Goal: Transaction & Acquisition: Purchase product/service

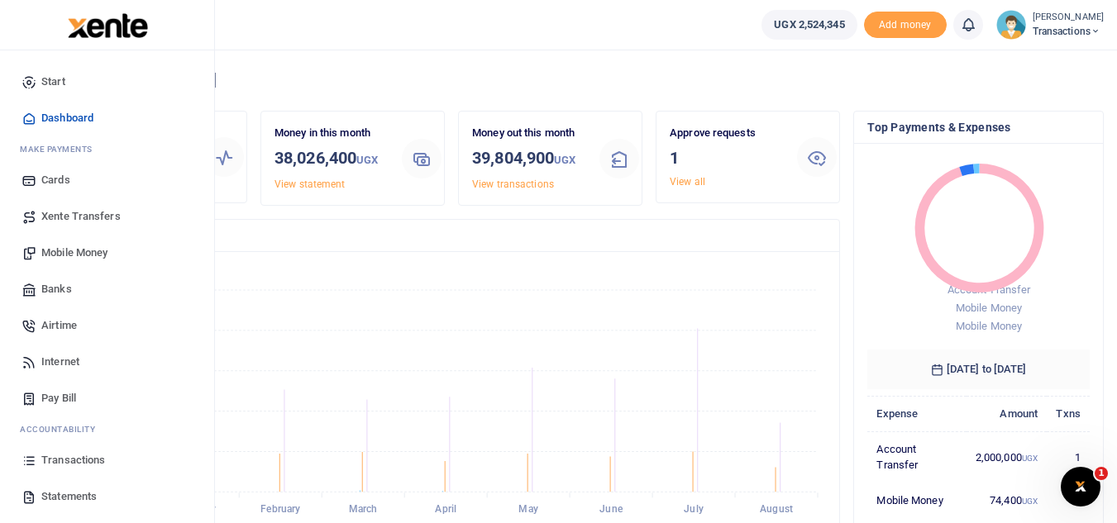
click at [81, 472] on link "Transactions" at bounding box center [107, 460] width 188 height 36
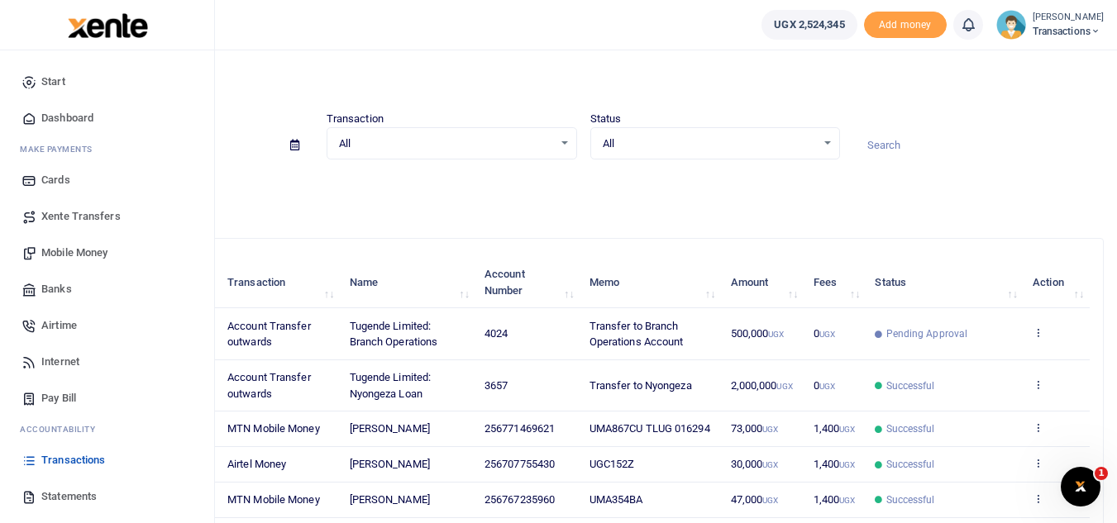
click at [85, 257] on span "Mobile Money" at bounding box center [74, 253] width 66 height 17
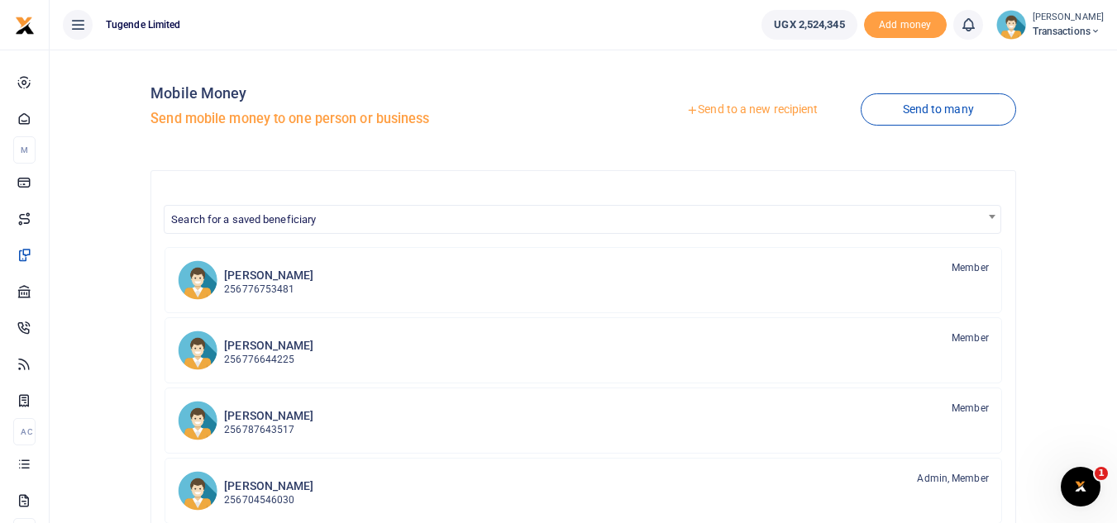
click at [716, 107] on link "Send to a new recipient" at bounding box center [752, 110] width 216 height 30
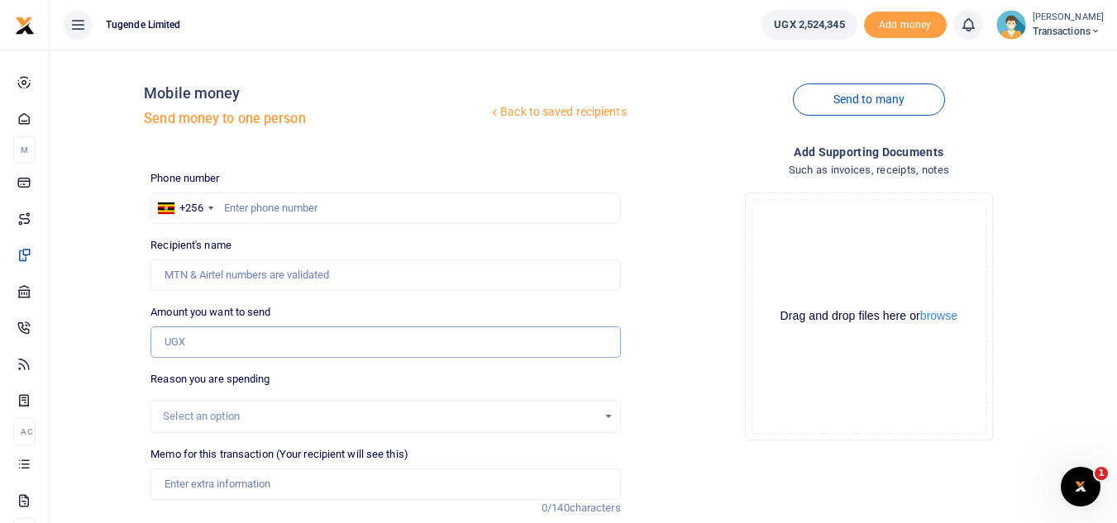
click at [318, 348] on input "Amount you want to send" at bounding box center [384, 341] width 469 height 31
paste input "52,000"
type input "52,000"
click at [323, 212] on input "text" at bounding box center [384, 208] width 469 height 31
paste input "765926210"
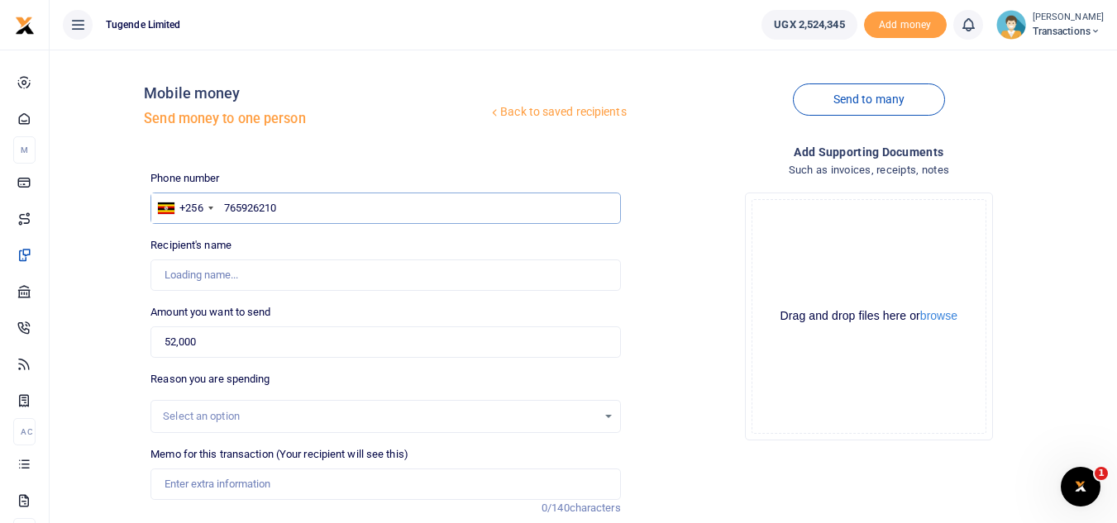
type input "765926210"
type input "Erimos Mugume"
click at [292, 477] on input "Memo for this transaction (Your recipient will see this)" at bounding box center [384, 484] width 469 height 31
paste input "UMA302AV"
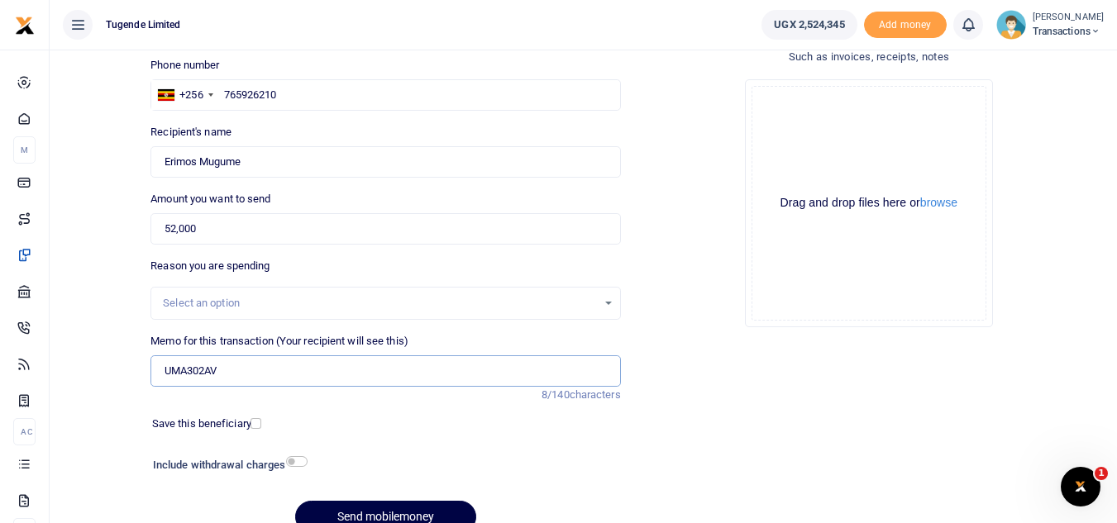
scroll to position [117, 0]
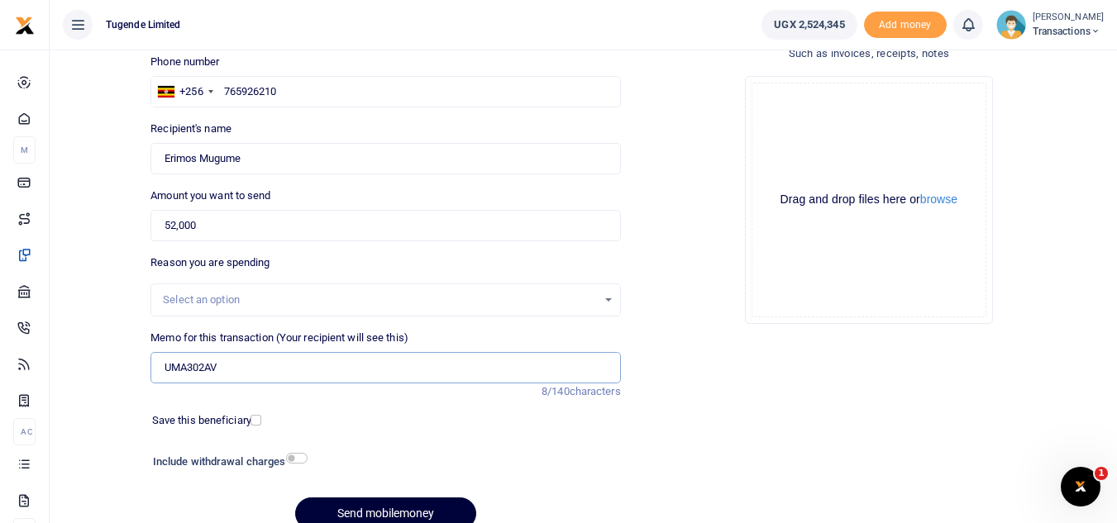
type input "UMA302AV"
click at [330, 516] on button "Send mobilemoney" at bounding box center [385, 514] width 181 height 32
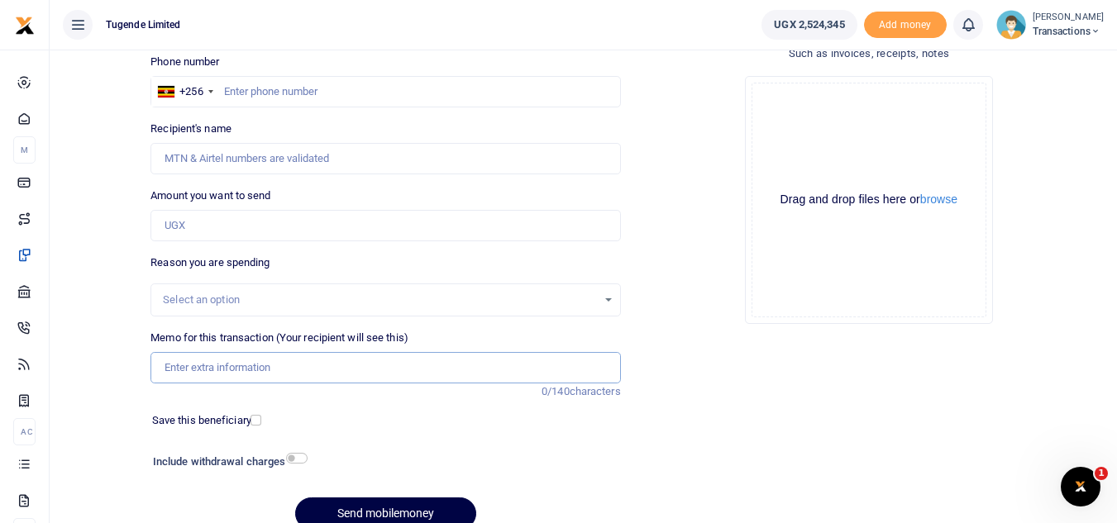
click at [272, 368] on input "Memo for this transaction (Your recipient will see this)" at bounding box center [384, 367] width 469 height 31
paste input "TLUG-016285"
type input "TLUG-016285"
click at [350, 217] on input "Amount you want to send" at bounding box center [384, 225] width 469 height 31
paste input "50000"
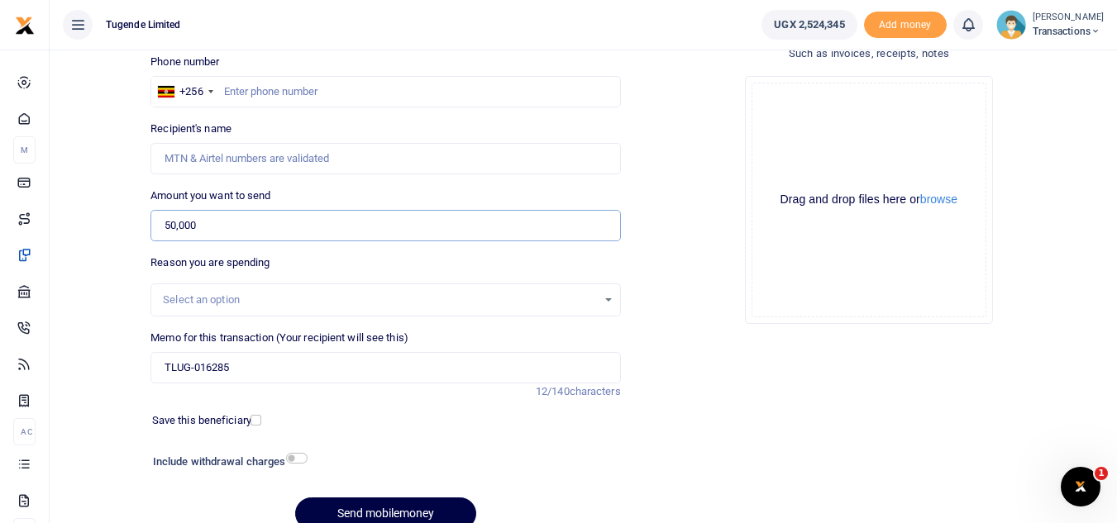
type input "50,000"
click at [367, 99] on input "text" at bounding box center [384, 91] width 469 height 31
paste input "703046933"
type input "703046933"
type input "Applefia Namagga"
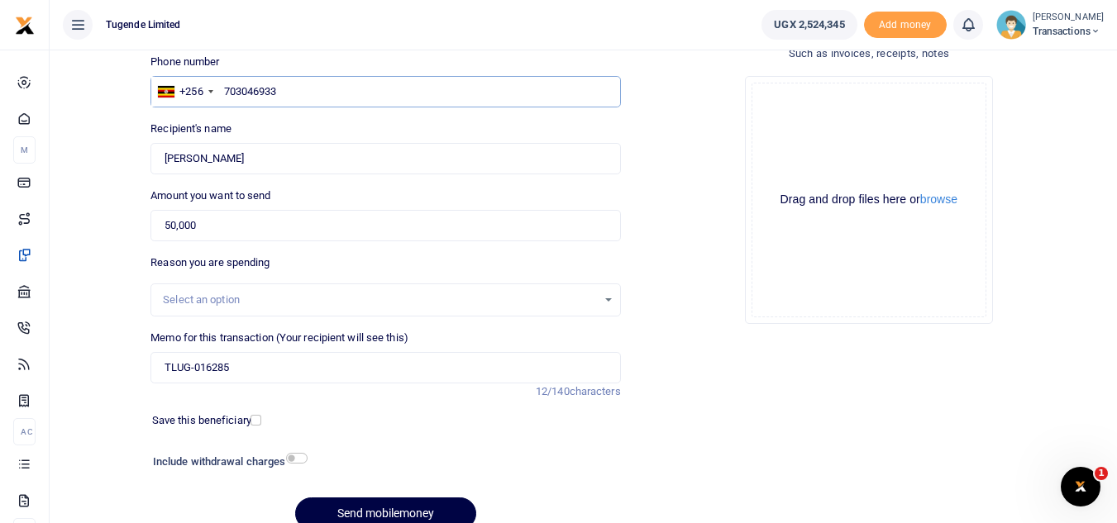
type input "703046933"
click at [155, 364] on input "TLUG-016285" at bounding box center [384, 367] width 469 height 31
paste input "UFZ319E"
click at [245, 367] on input "UFZ319E TLUG-016285" at bounding box center [384, 367] width 469 height 31
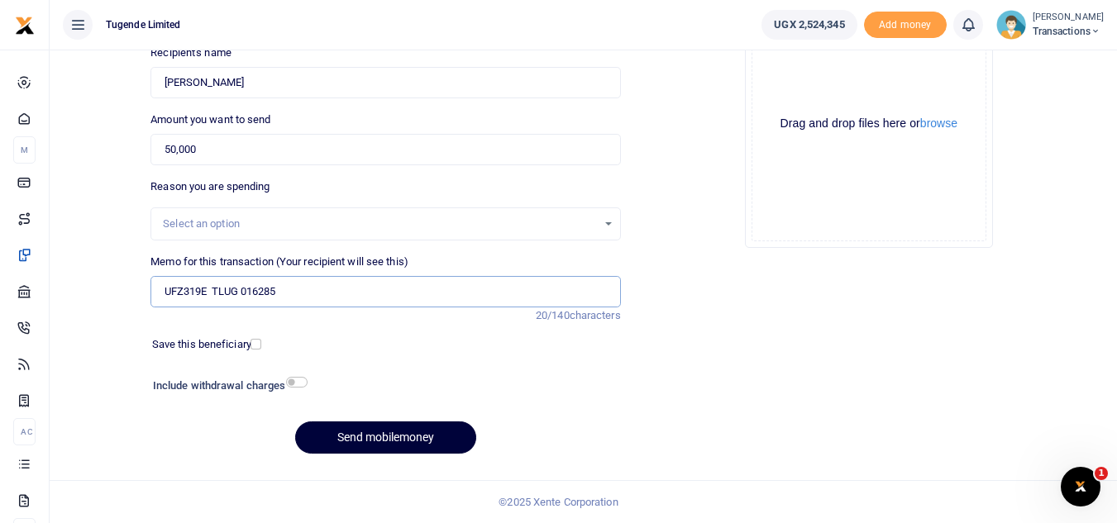
type input "UFZ319E TLUG 016285"
click at [374, 452] on button "Send mobilemoney" at bounding box center [385, 437] width 181 height 32
type input "703046933"
click at [355, 457] on div "Phone number +256 Uganda +256 703046933 Phone is required. Recipient's name Fou…" at bounding box center [385, 223] width 483 height 490
click at [350, 446] on button "Send mobilemoney" at bounding box center [385, 437] width 181 height 32
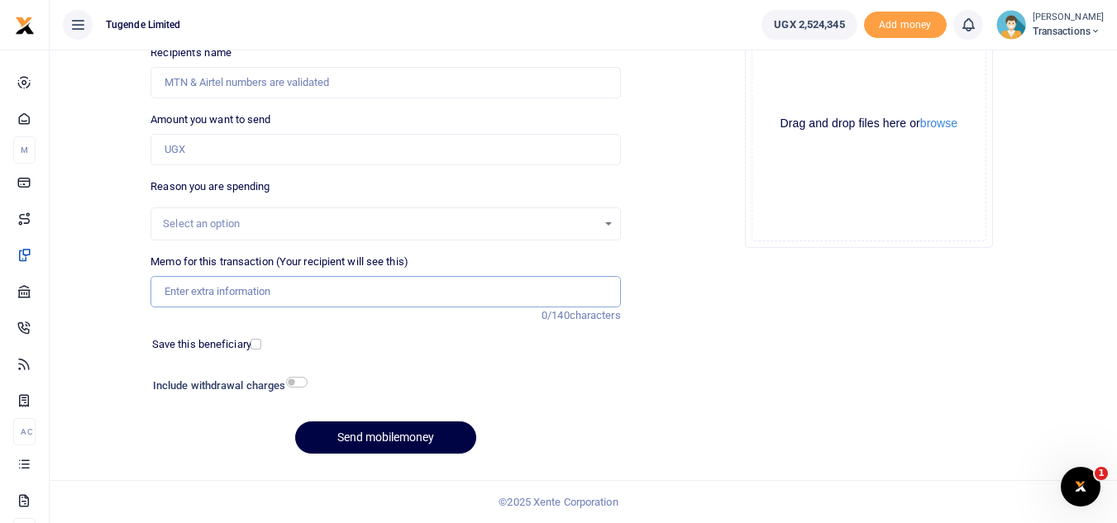
click at [201, 293] on input "Memo for this transaction (Your recipient will see this)" at bounding box center [384, 291] width 469 height 31
paste input "UGA809V"
click at [201, 293] on input "UGA809V" at bounding box center [384, 291] width 469 height 31
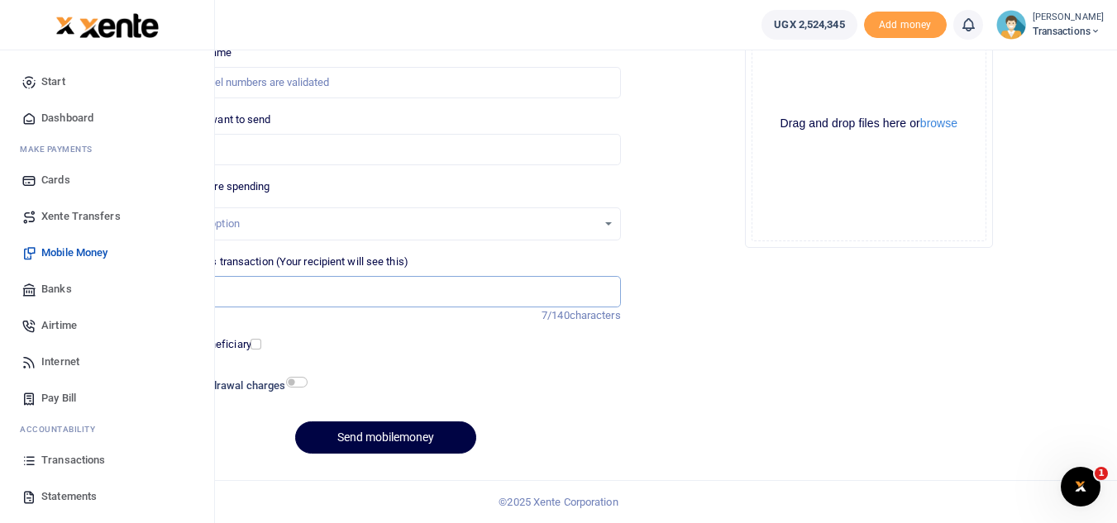
type input "UGA809V"
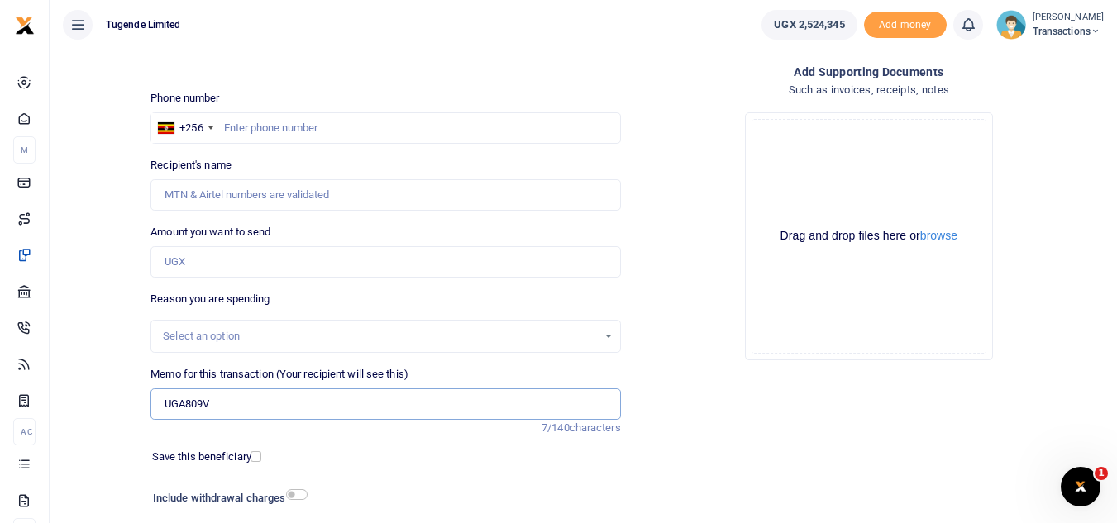
scroll to position [76, 0]
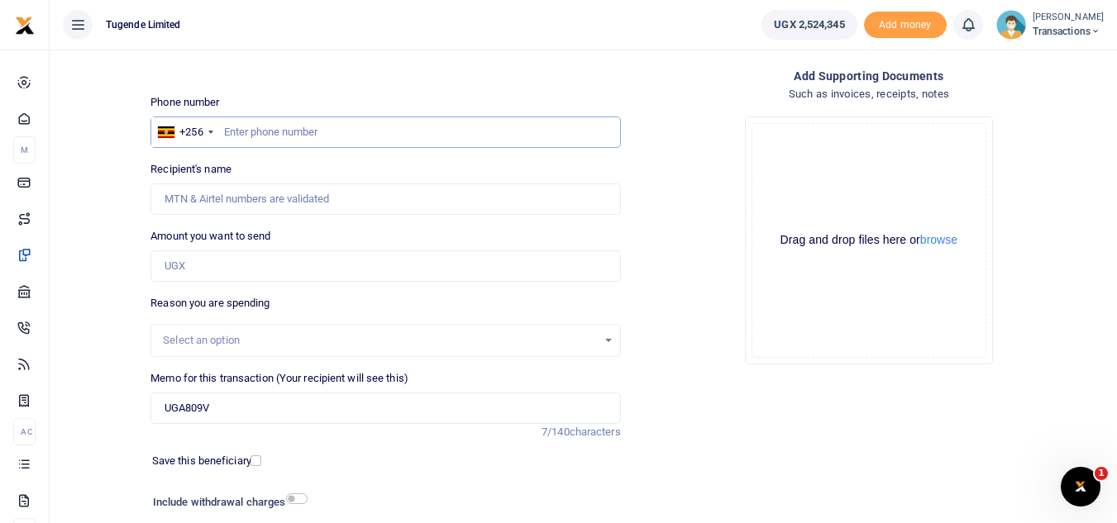
click at [351, 145] on input "text" at bounding box center [384, 132] width 469 height 31
paste input "780679995"
type input "780679995"
type input "[PERSON_NAME]"
click at [227, 276] on input "Amount you want to send" at bounding box center [384, 265] width 469 height 31
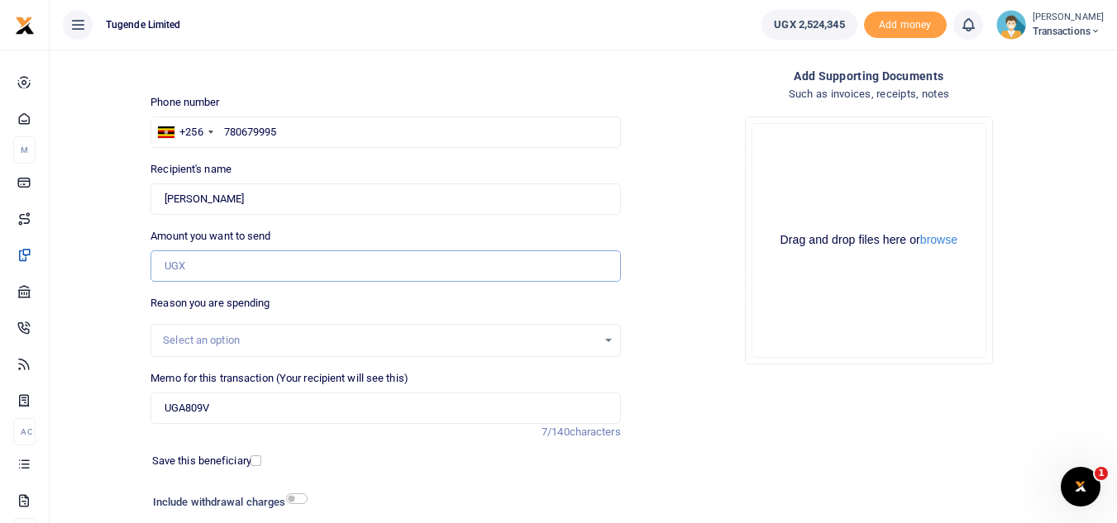
paste input "25,000"
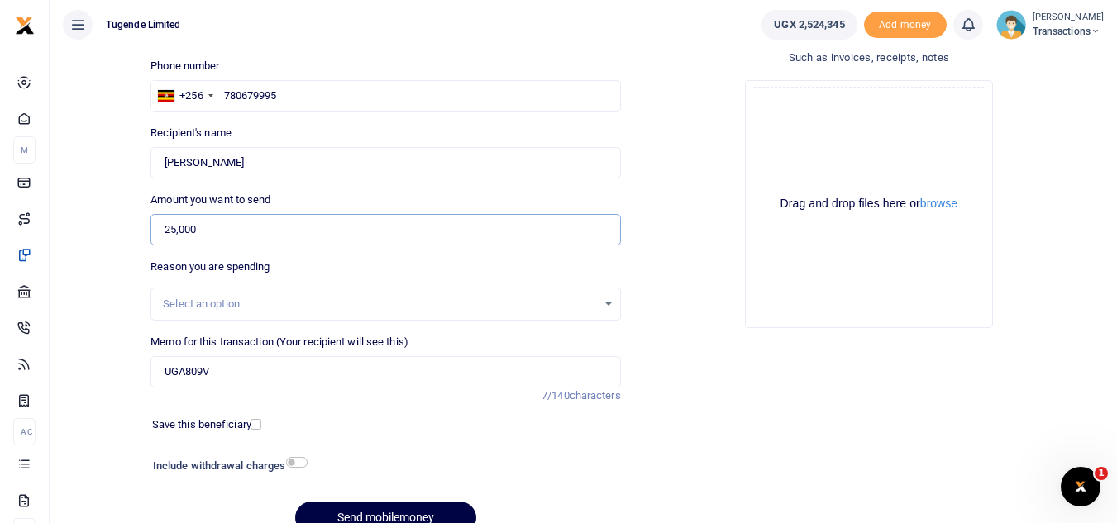
scroll to position [193, 0]
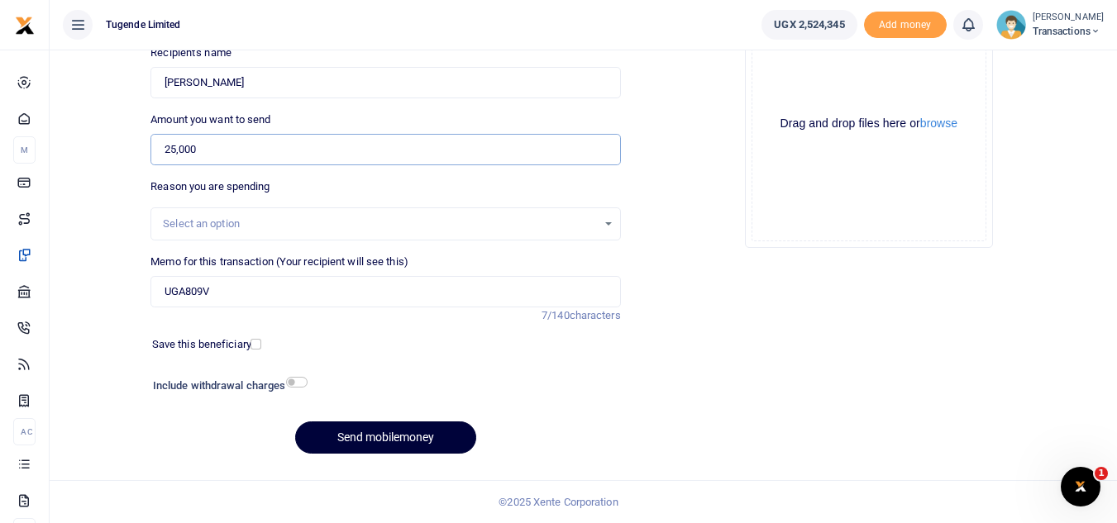
type input "25,000"
click at [363, 441] on button "Send mobilemoney" at bounding box center [385, 437] width 181 height 32
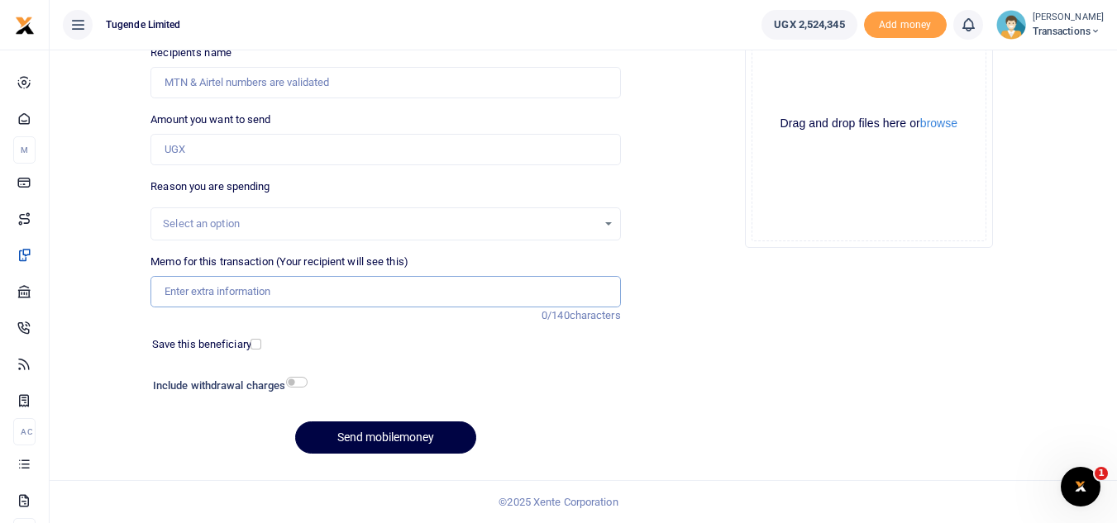
click at [215, 283] on input "Memo for this transaction (Your recipient will see this)" at bounding box center [384, 291] width 469 height 31
paste input "UGG638D"
type input "UGG638D"
click at [287, 153] on input "Amount you want to send" at bounding box center [384, 149] width 469 height 31
type input "150,000"
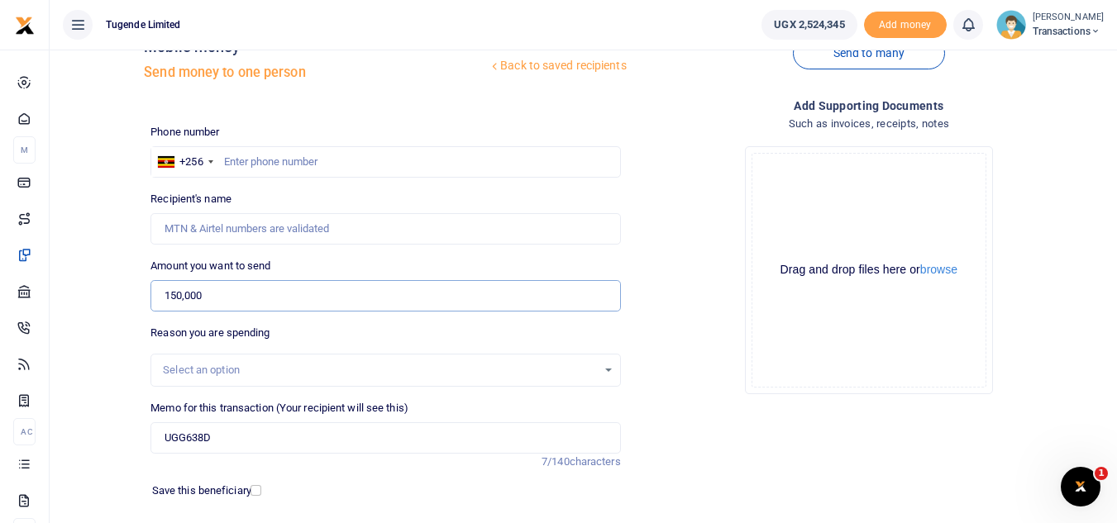
scroll to position [45, 0]
click at [362, 169] on input "text" at bounding box center [384, 162] width 469 height 31
paste input "776989898"
type input "776989898"
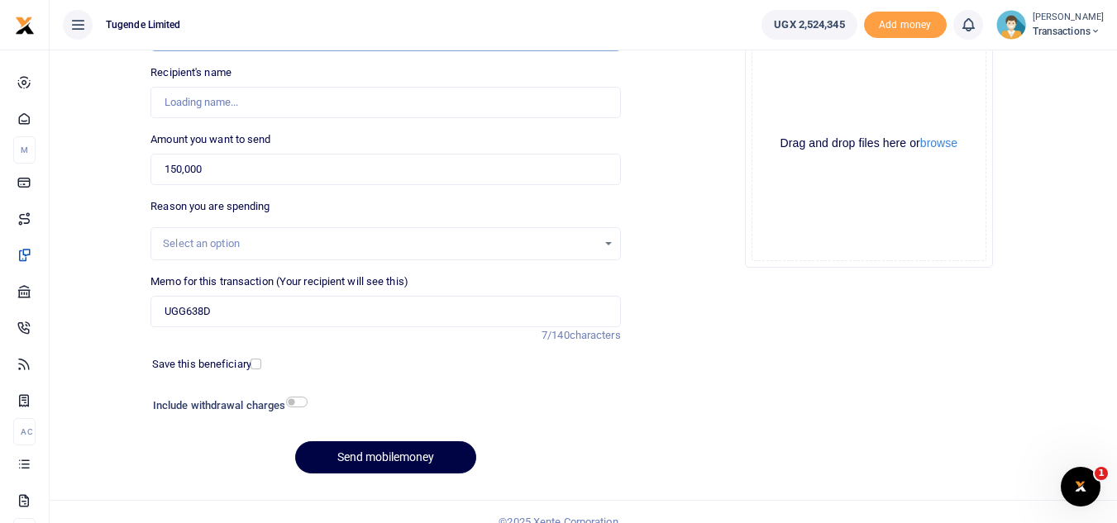
type input "Wilson Kamugisha"
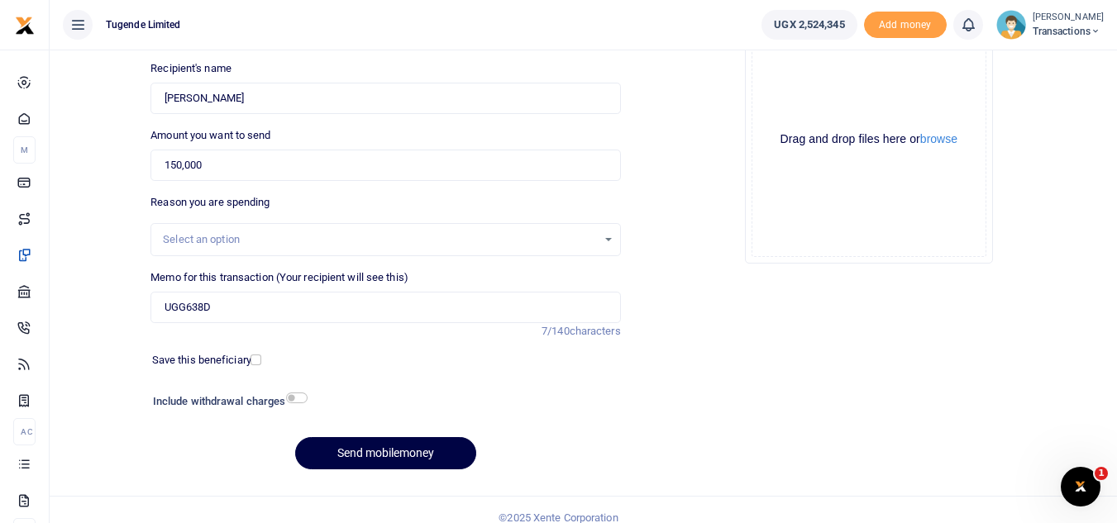
scroll to position [179, 0]
type input "776989898"
click at [416, 450] on button "Send mobilemoney" at bounding box center [385, 452] width 181 height 32
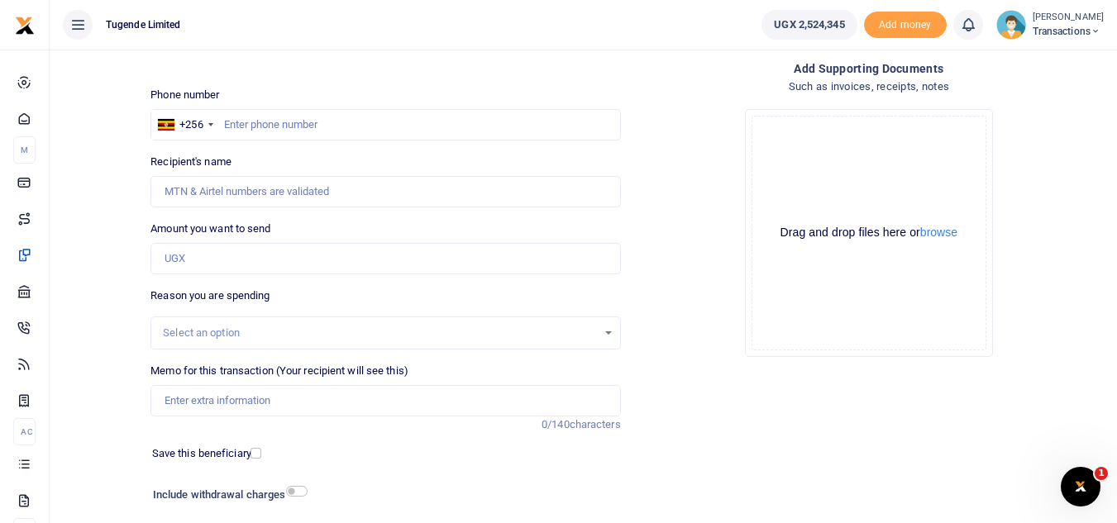
scroll to position [83, 0]
click at [337, 130] on input "text" at bounding box center [384, 125] width 469 height 31
paste input "766979194"
type input "766979194"
type input "Paul Kasala"
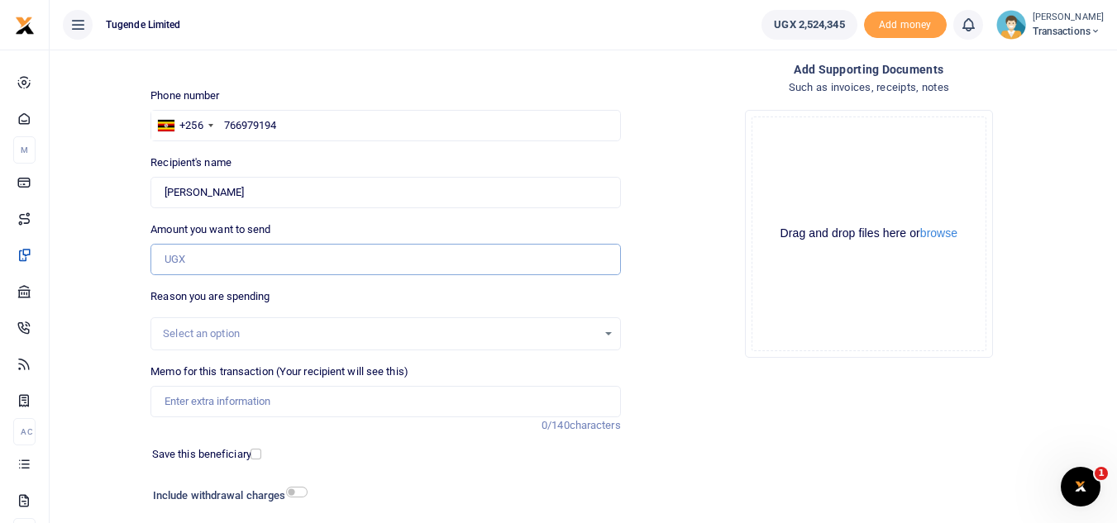
click at [321, 260] on input "Amount you want to send" at bounding box center [384, 259] width 469 height 31
paste input "60,000"
type input "60,000"
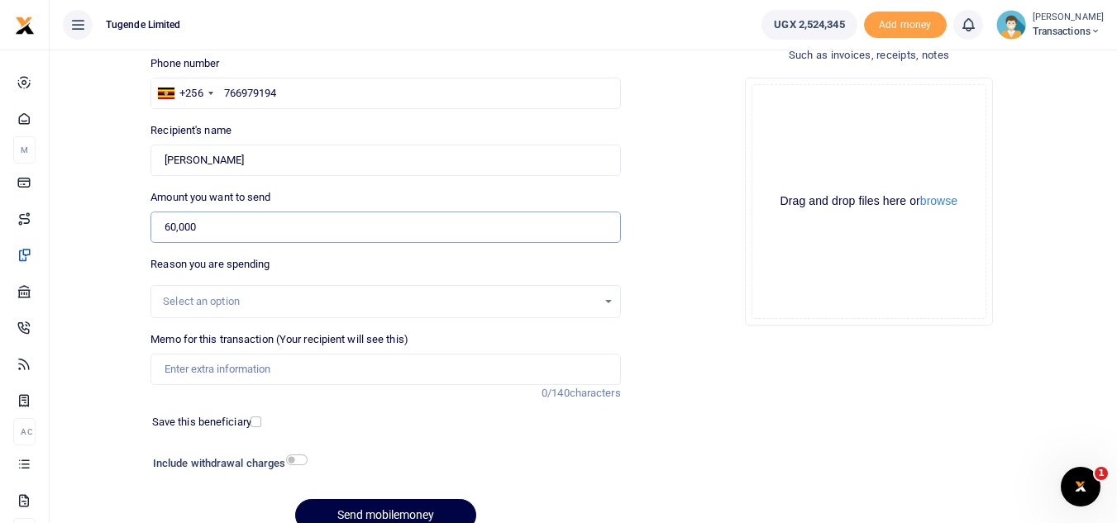
scroll to position [117, 0]
click at [260, 378] on input "Memo for this transaction (Your recipient will see this)" at bounding box center [384, 367] width 469 height 31
paste input "UGD800F, UGC106A, & UGD136U"
click at [273, 368] on input "UGD800F, UGC106A, & UGD136U" at bounding box center [384, 367] width 469 height 31
click at [211, 371] on input "UGD800F, UGC106A UGD136U" at bounding box center [384, 367] width 469 height 31
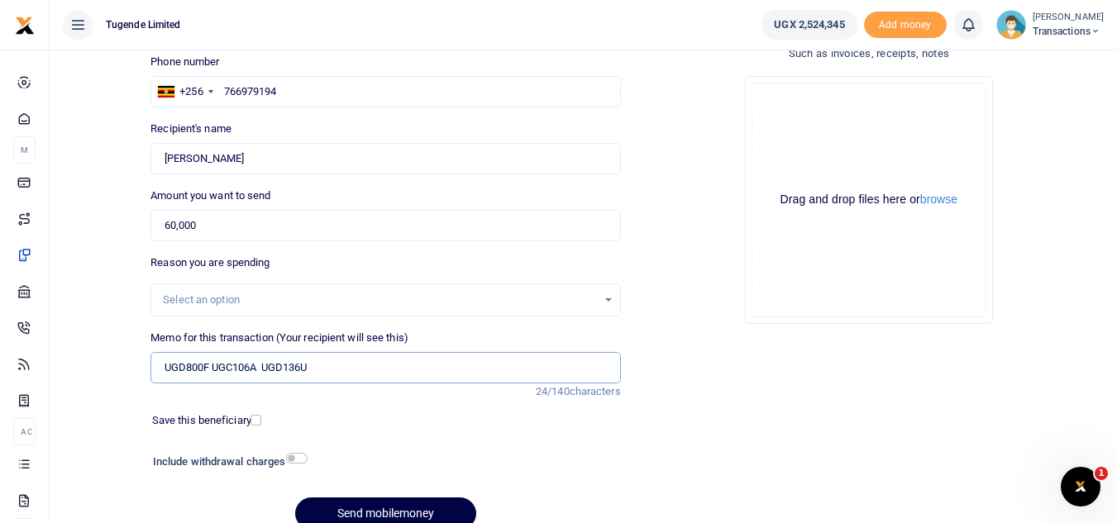
type input "UGD800F UGC106A UGD136U"
click at [390, 493] on div "Phone number +256 Uganda +256 766979194 Phone is required. Recipient's name Fou…" at bounding box center [385, 299] width 483 height 490
click at [392, 502] on button "Send mobilemoney" at bounding box center [385, 514] width 181 height 32
click at [353, 371] on input "Memo for this transaction (Your recipient will see this)" at bounding box center [384, 367] width 469 height 31
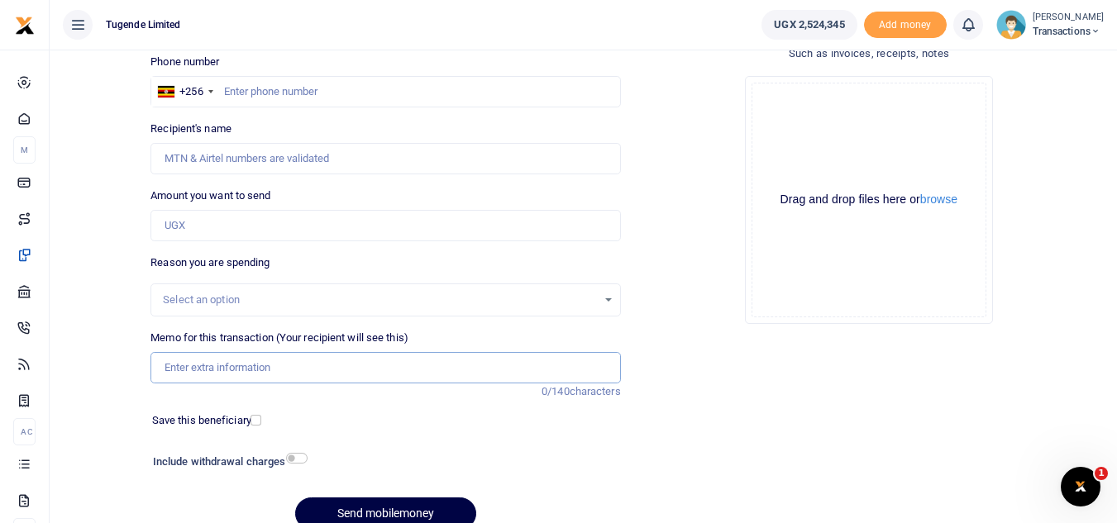
paste input "UFZ912R"
type input "UFZ912R"
click at [320, 217] on input "Amount you want to send" at bounding box center [384, 225] width 469 height 31
paste input "40,000"
type input "40,000"
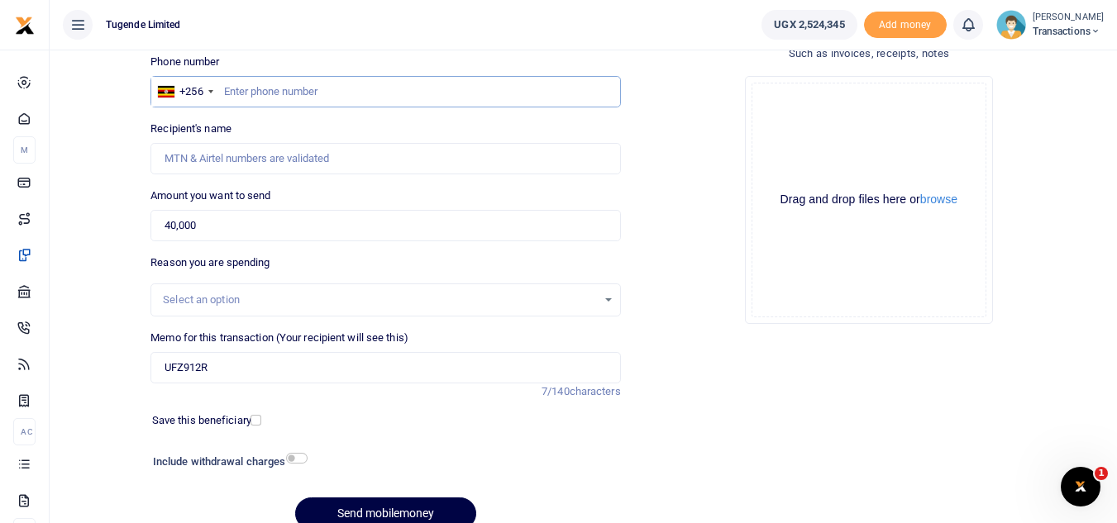
click at [482, 102] on input "text" at bounding box center [384, 91] width 469 height 31
paste input "705575188"
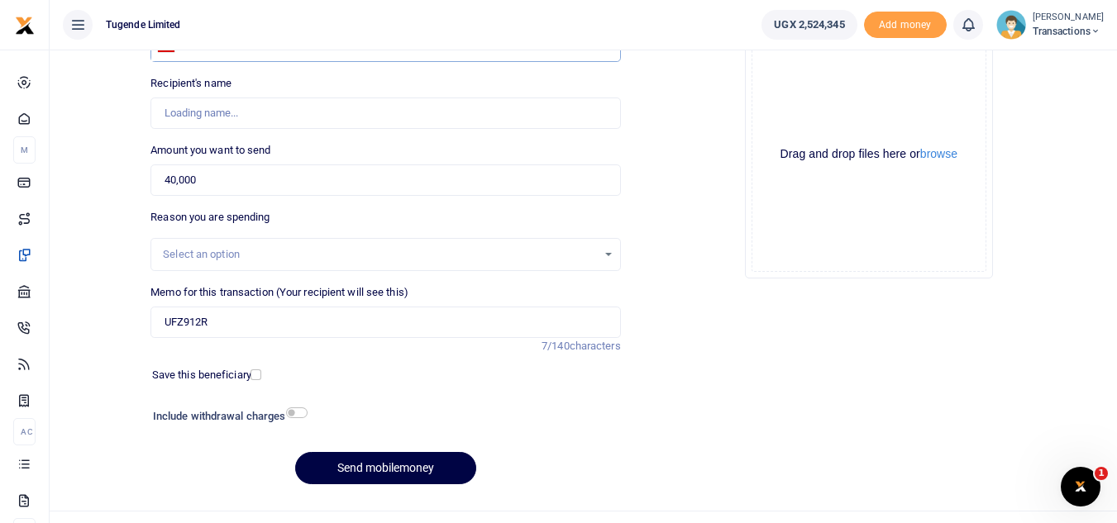
scroll to position [165, 0]
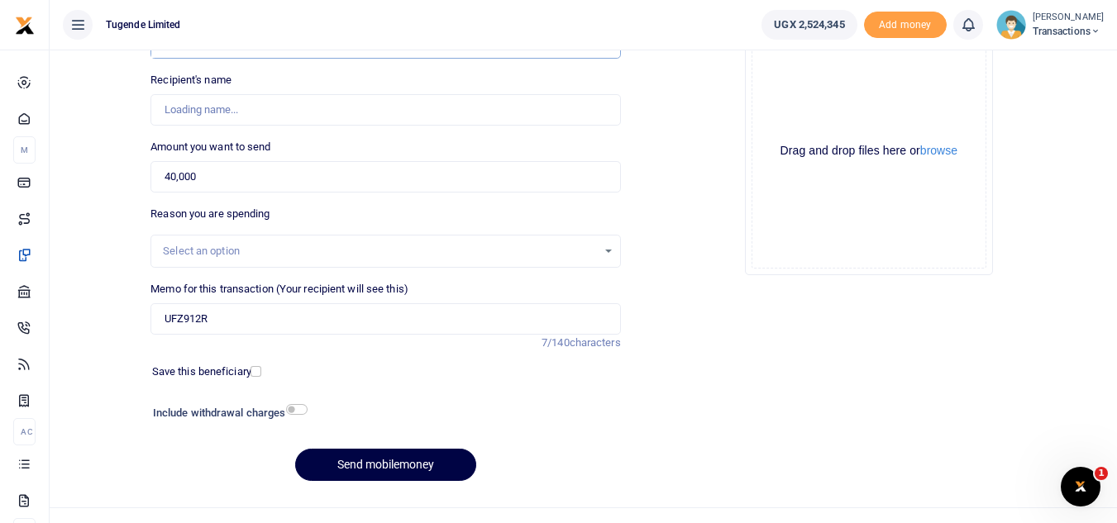
type input "705575188"
type input "Antonny Kyuba"
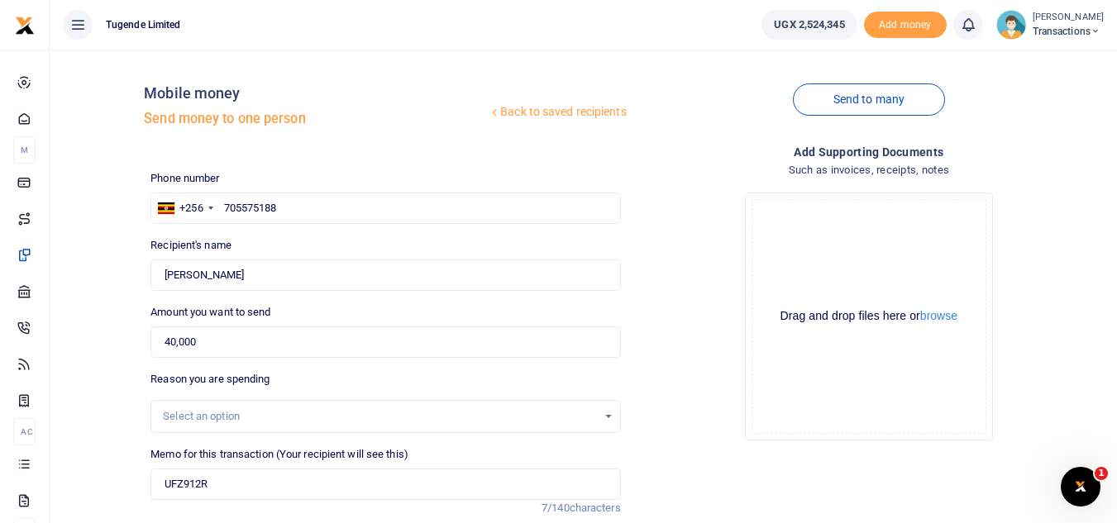
scroll to position [193, 0]
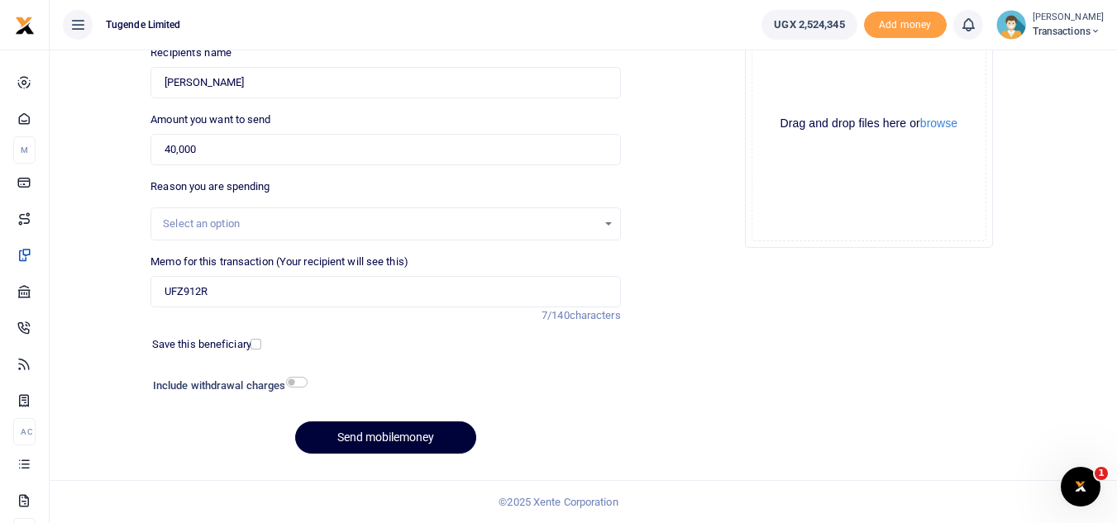
click at [412, 439] on button "Send mobilemoney" at bounding box center [385, 437] width 181 height 32
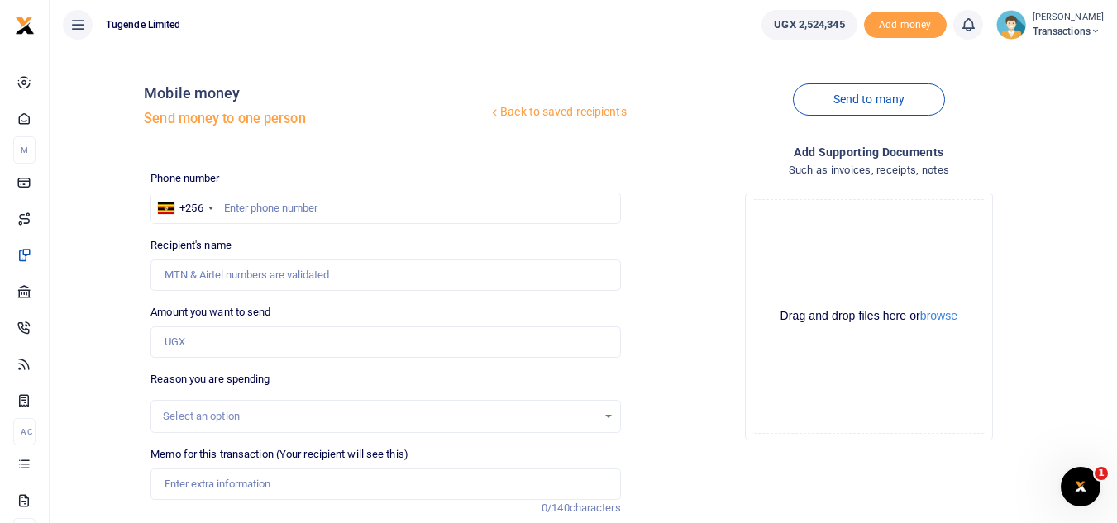
scroll to position [76, 0]
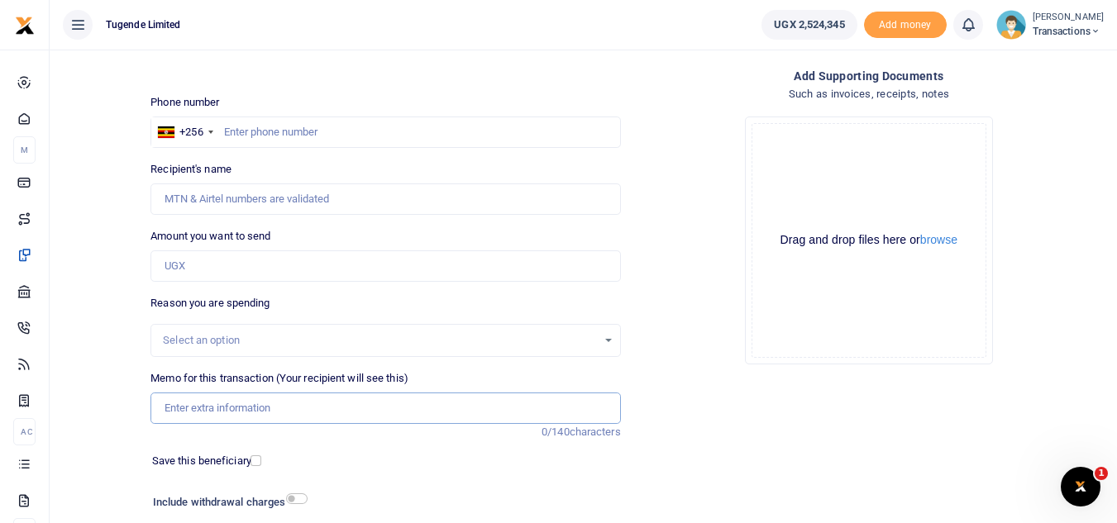
click at [281, 410] on input "Memo for this transaction (Your recipient will see this)" at bounding box center [384, 408] width 469 height 31
paste input "UGC002M"
type input "U"
click at [253, 264] on input "Amount you want to send" at bounding box center [384, 265] width 469 height 31
paste input "800,000"
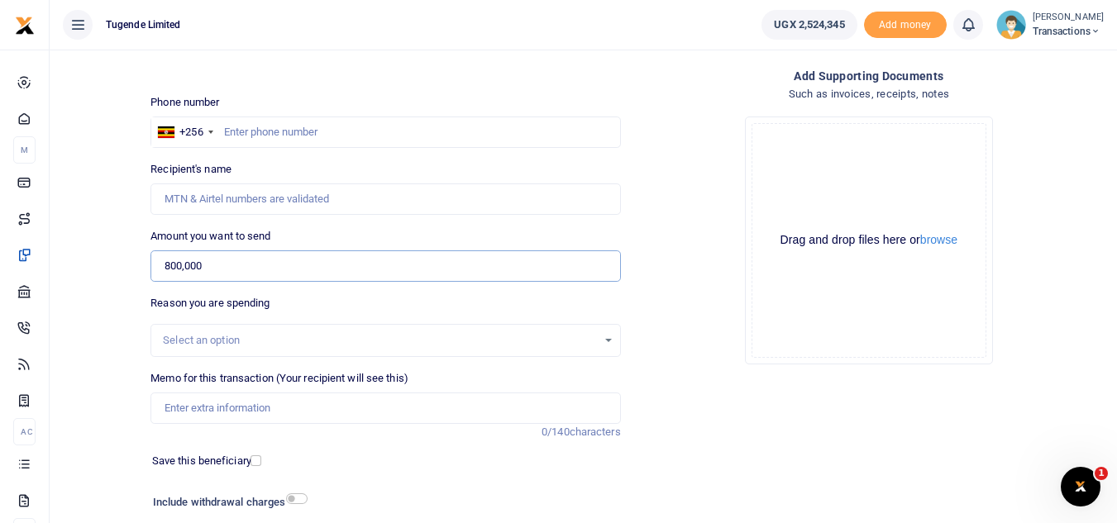
type input "800,000"
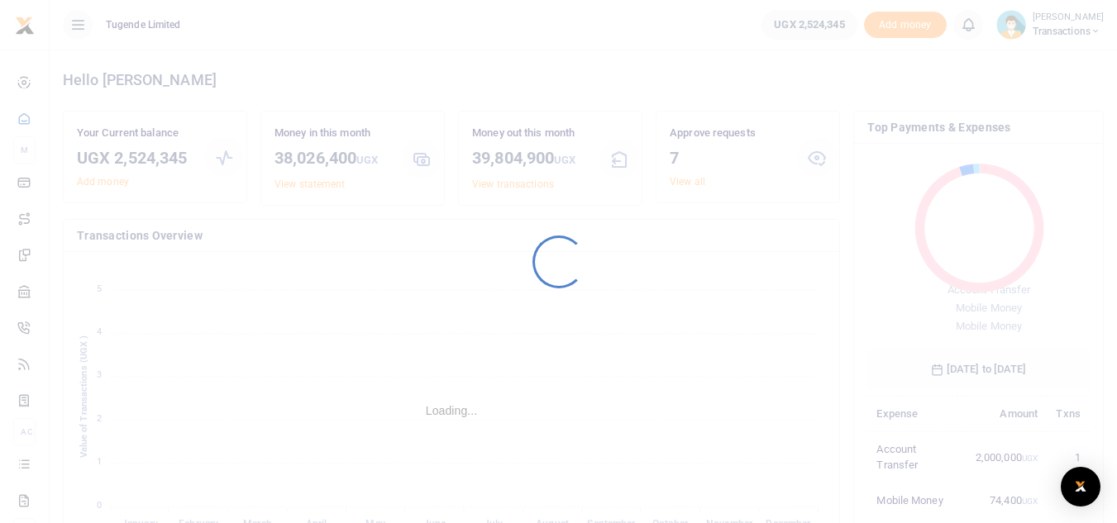
scroll to position [220, 210]
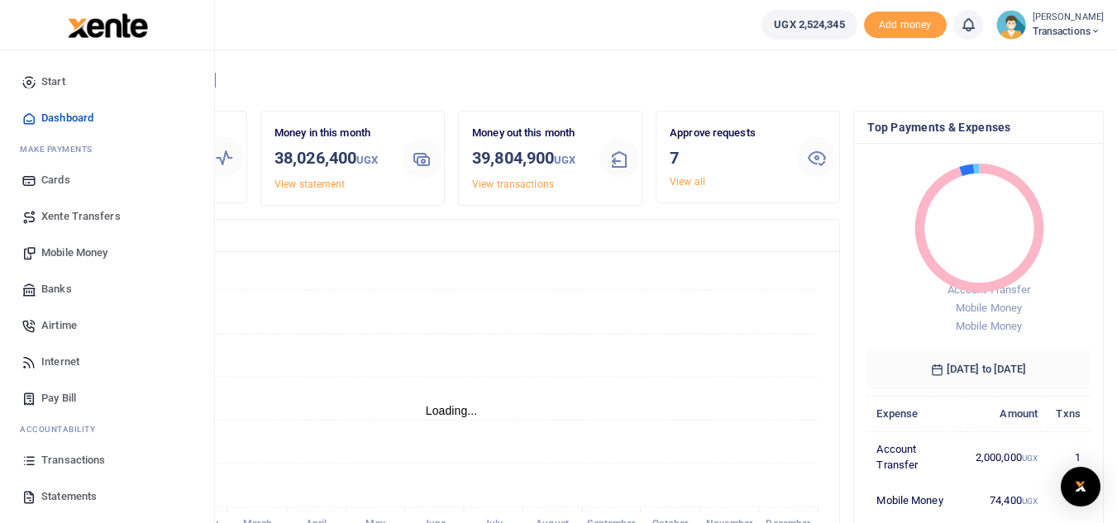
click at [62, 252] on span "Mobile Money" at bounding box center [74, 253] width 66 height 17
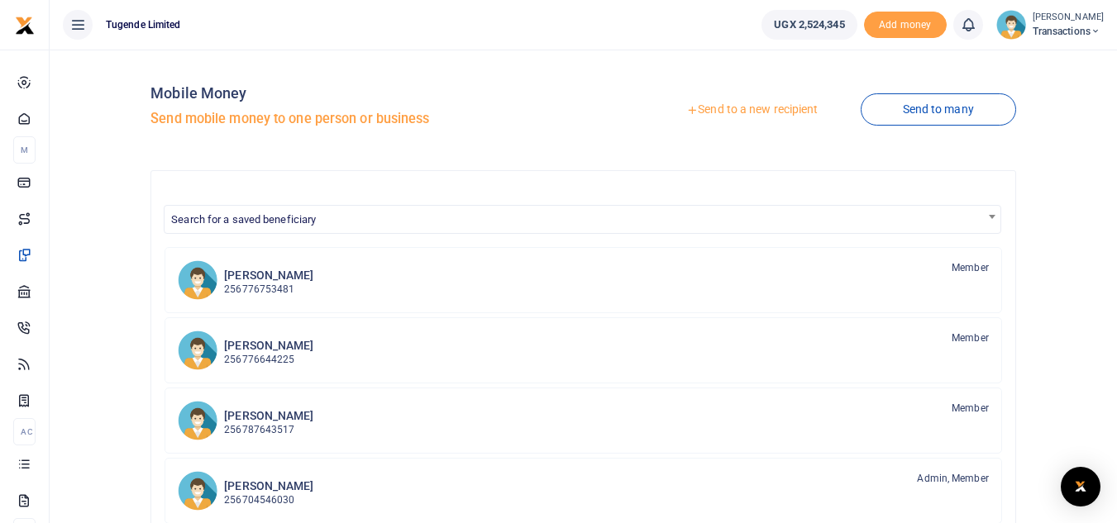
click at [750, 108] on link "Send to a new recipient" at bounding box center [752, 110] width 216 height 30
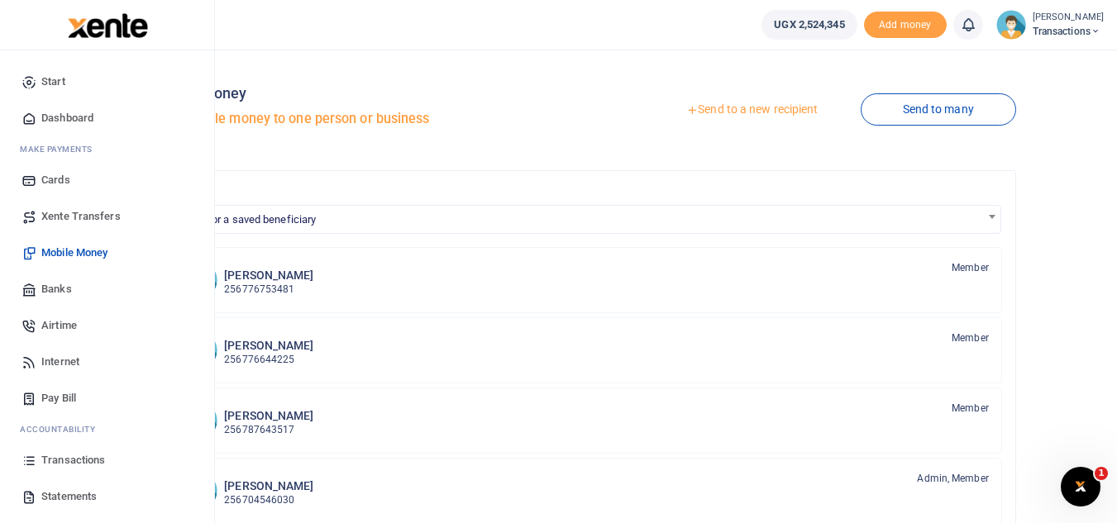
click at [98, 254] on span "Mobile Money" at bounding box center [74, 253] width 66 height 17
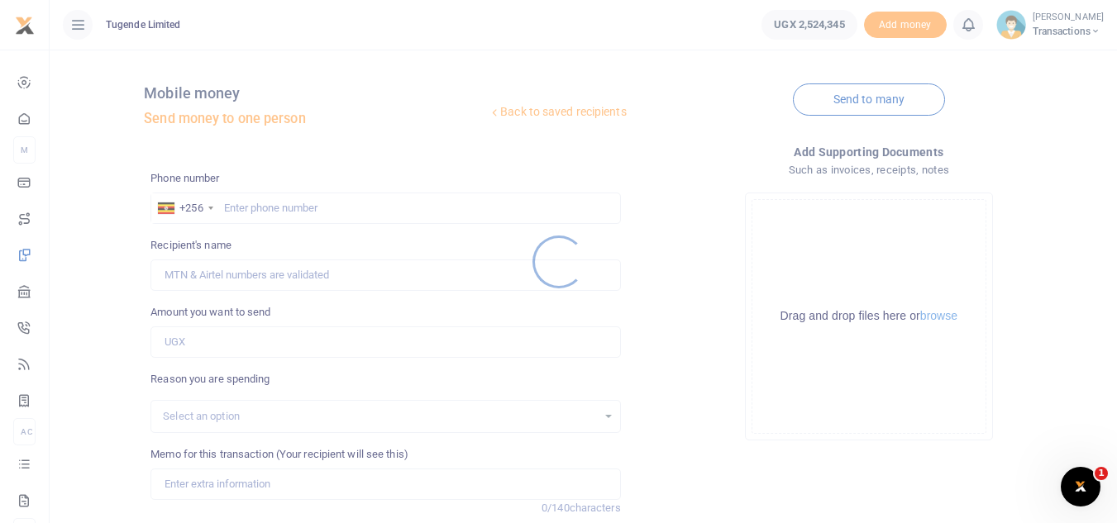
click at [309, 212] on div at bounding box center [558, 261] width 1117 height 523
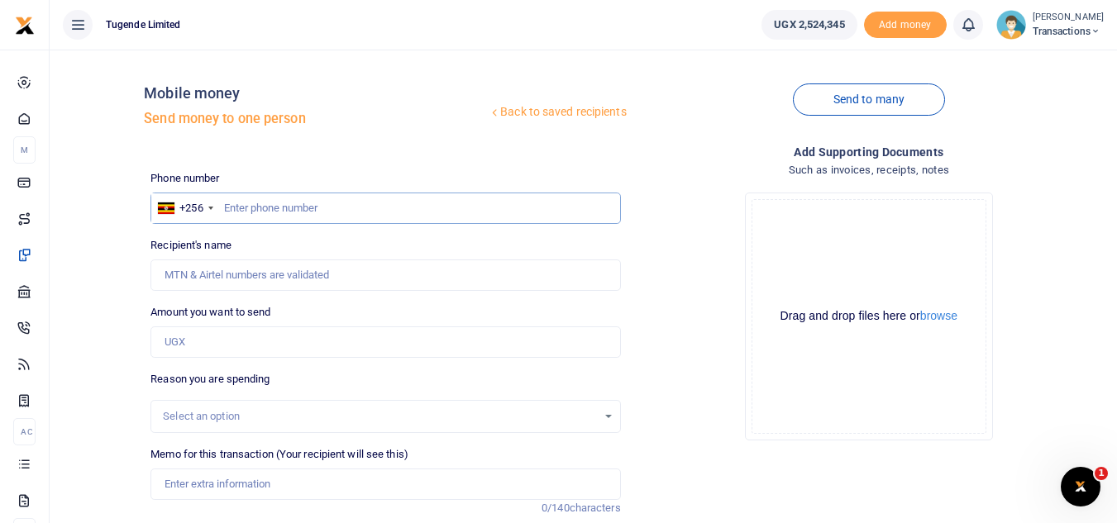
click at [253, 203] on input "text" at bounding box center [384, 208] width 469 height 31
paste input "772770520"
type input "772770520"
type input "Jonah Elilu"
click at [215, 339] on input "Amount you want to send" at bounding box center [384, 341] width 469 height 31
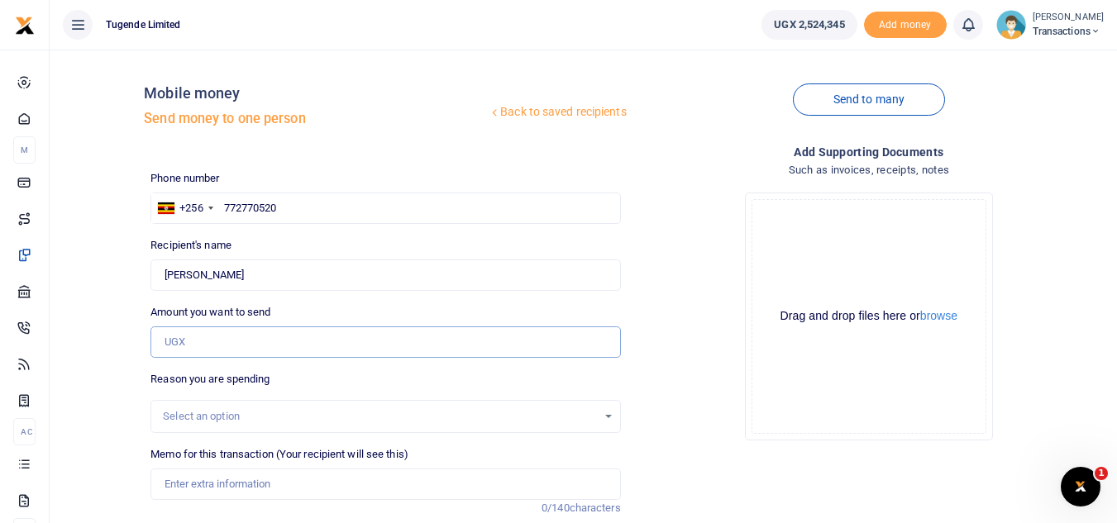
paste input "47, 000"
type input "N"
type input "0"
type input "47,000"
click at [345, 489] on input "Memo for this transaction (Your recipient will see this)" at bounding box center [384, 484] width 469 height 31
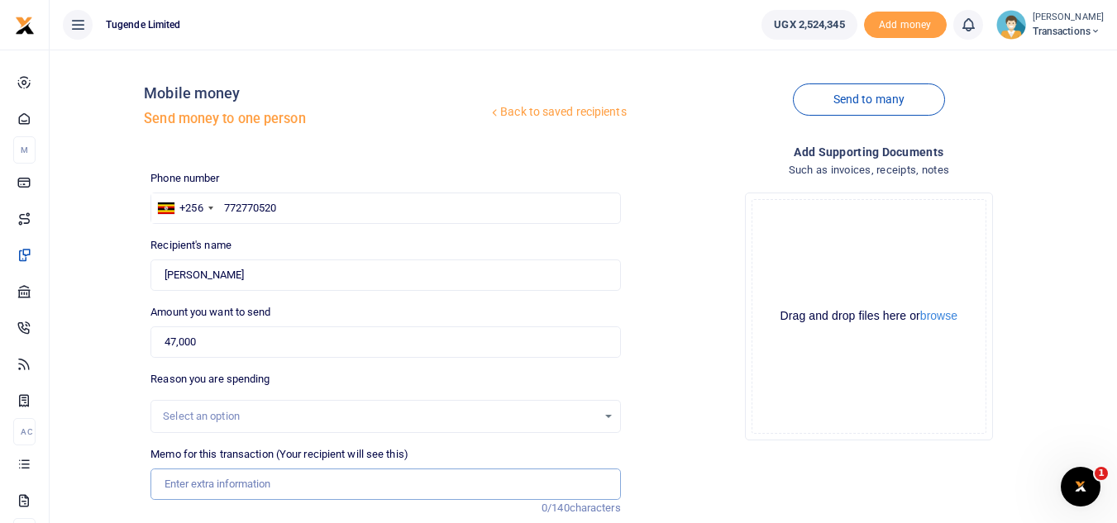
paste input "UGC587X"
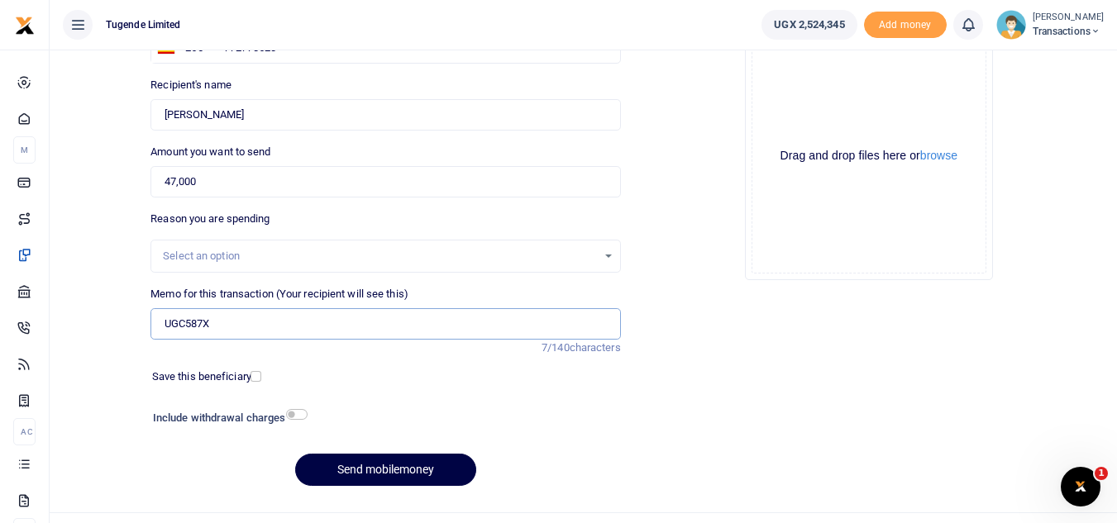
scroll to position [161, 0]
type input "UGC587X"
click at [404, 483] on button "Send mobilemoney" at bounding box center [385, 469] width 181 height 32
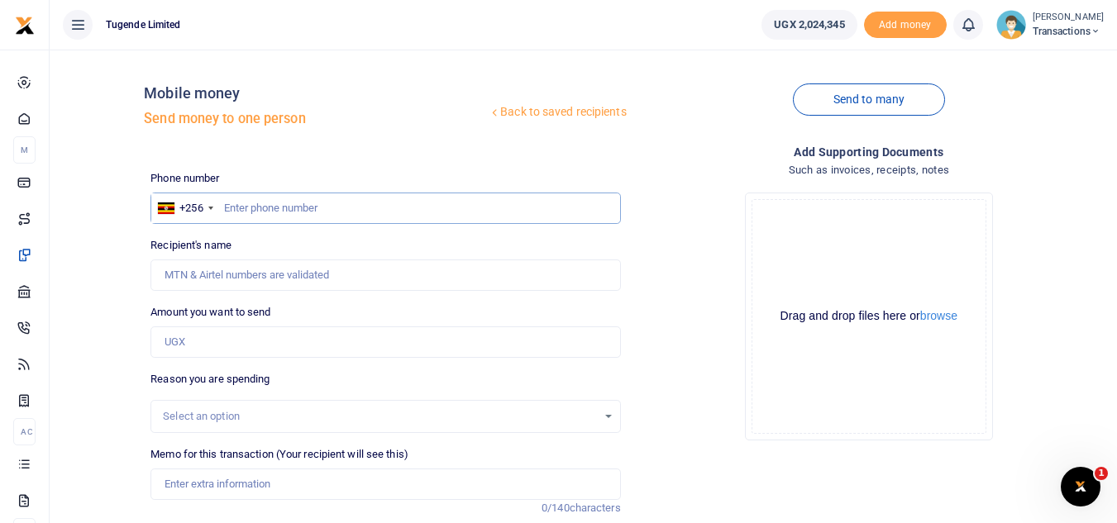
click at [235, 200] on input "text" at bounding box center [384, 208] width 469 height 31
paste input "751550516"
type input "751550516"
type input "[PERSON_NAME]"
click at [201, 342] on input "Amount you want to send" at bounding box center [384, 341] width 469 height 31
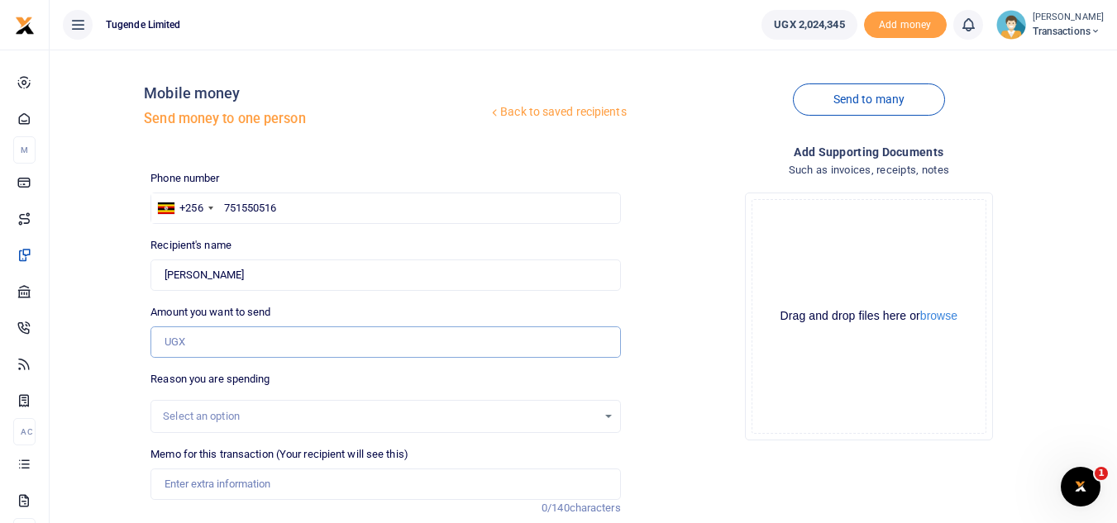
paste input "60,000"
type input "60,000"
click at [220, 497] on input "Memo for this transaction (Your recipient will see this)" at bounding box center [384, 484] width 469 height 31
paste input "UGA716T"
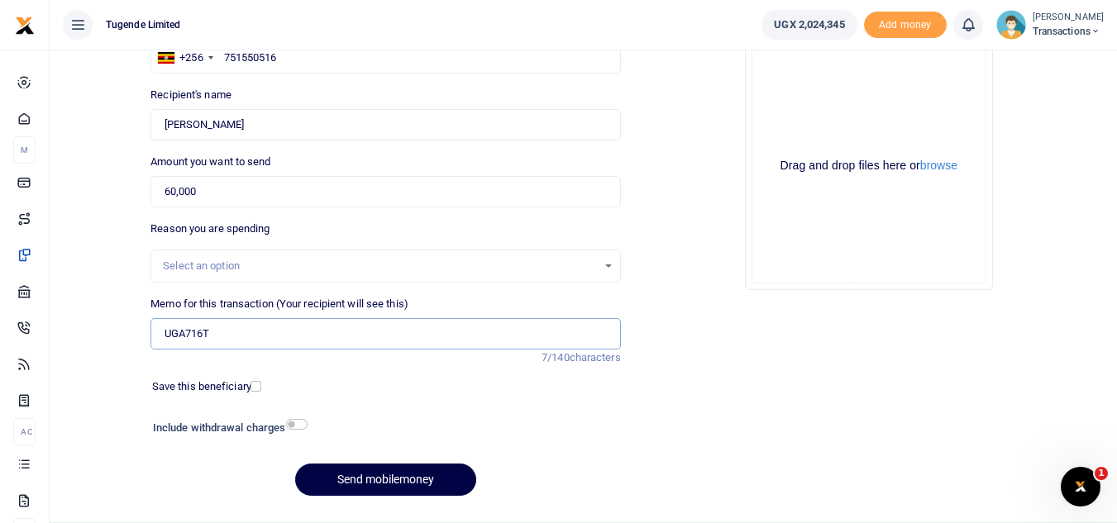
scroll to position [153, 0]
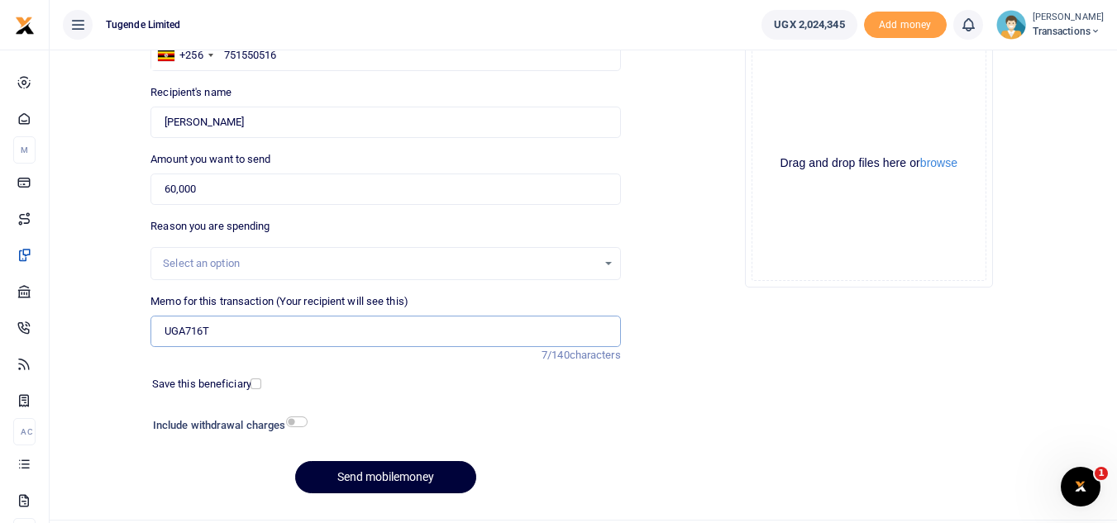
type input "UGA716T"
click at [338, 483] on button "Send mobilemoney" at bounding box center [385, 477] width 181 height 32
click at [188, 330] on input "Memo for this transaction (Your recipient will see this)" at bounding box center [384, 331] width 469 height 31
paste input "UGB851Z, UGG580M, & UGD552N"
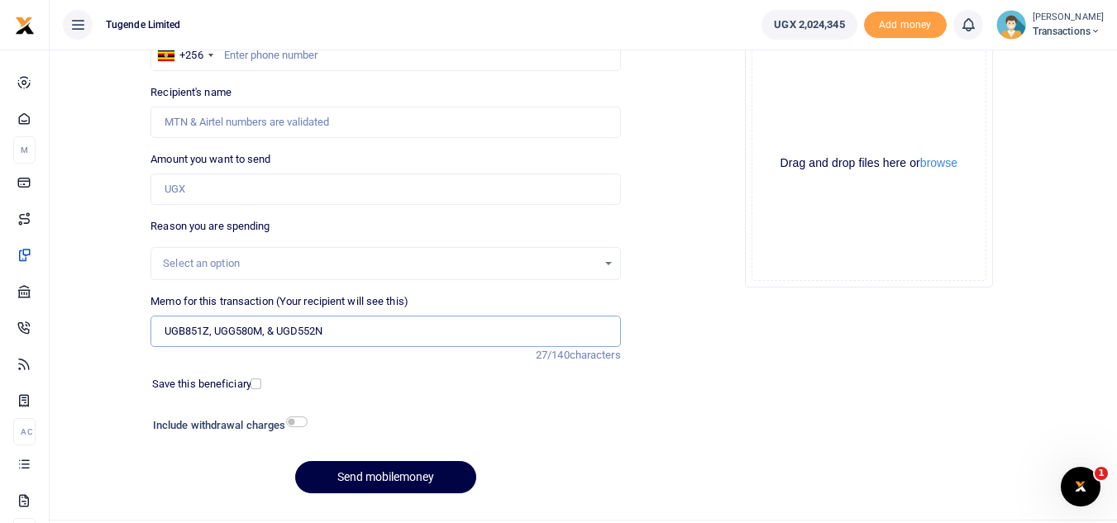
type input "UGB851Z, UGG580M, & UGD552N"
click at [211, 197] on input "Amount you want to send" at bounding box center [384, 189] width 469 height 31
paste input "120,000"
type input "120,000"
click at [288, 71] on div "Phone number +256 Uganda +256 Phone is required. Recipient's name Name is requi…" at bounding box center [385, 262] width 483 height 490
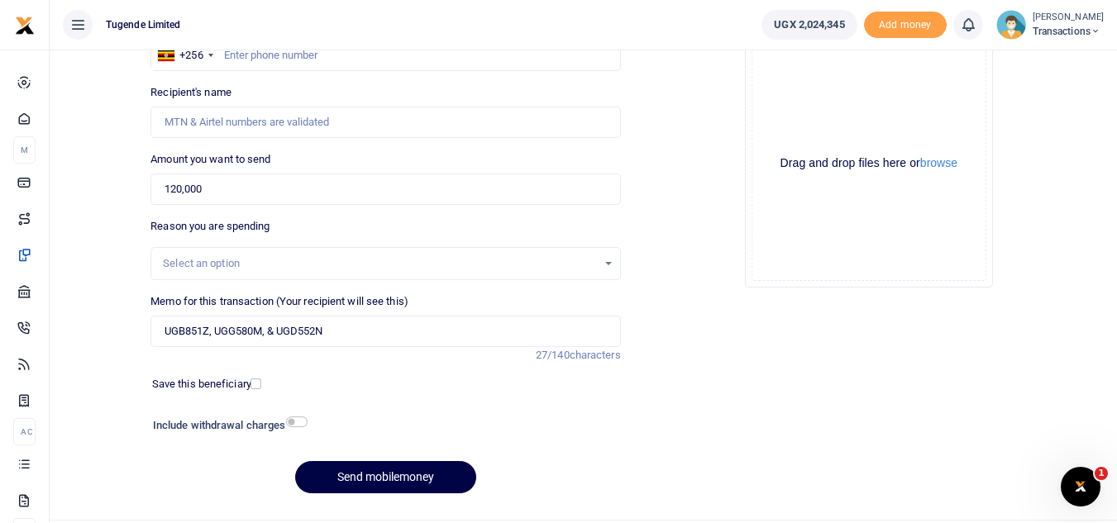
click at [288, 71] on div "Phone number +256 Uganda +256 Phone is required. Recipient's name Name is requi…" at bounding box center [385, 262] width 483 height 490
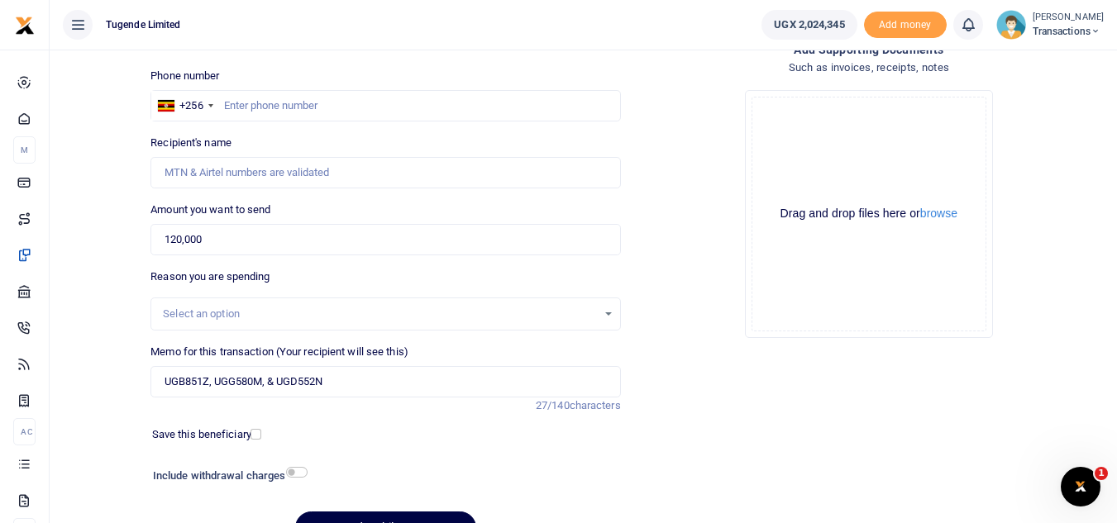
scroll to position [102, 0]
click at [276, 103] on input "text" at bounding box center [384, 106] width 469 height 31
paste input "758444268"
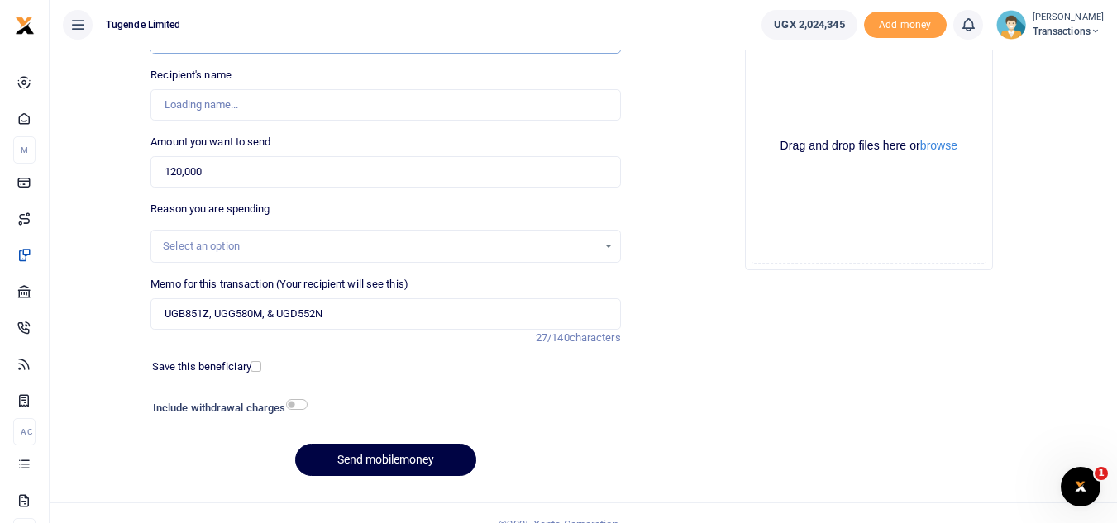
scroll to position [193, 0]
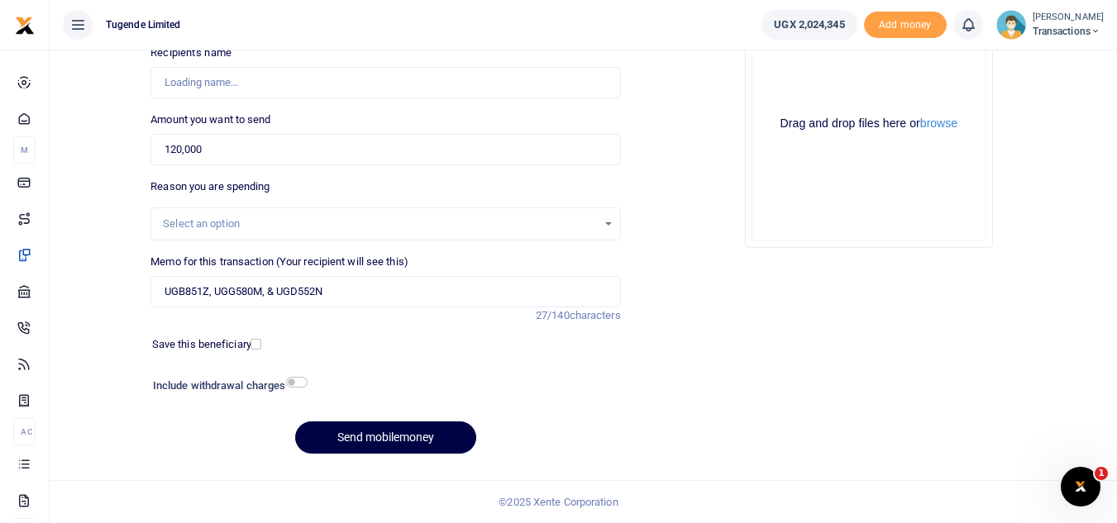
type input "758444268"
click at [274, 293] on input "UGB851Z, UGG580M, & UGD552N" at bounding box center [384, 291] width 469 height 31
type input "Robert Mutudhi"
click at [212, 296] on input "UGB851Z, UGG580M UGD552N" at bounding box center [384, 291] width 469 height 31
type input "UGB851Z UGG580M UGD552N"
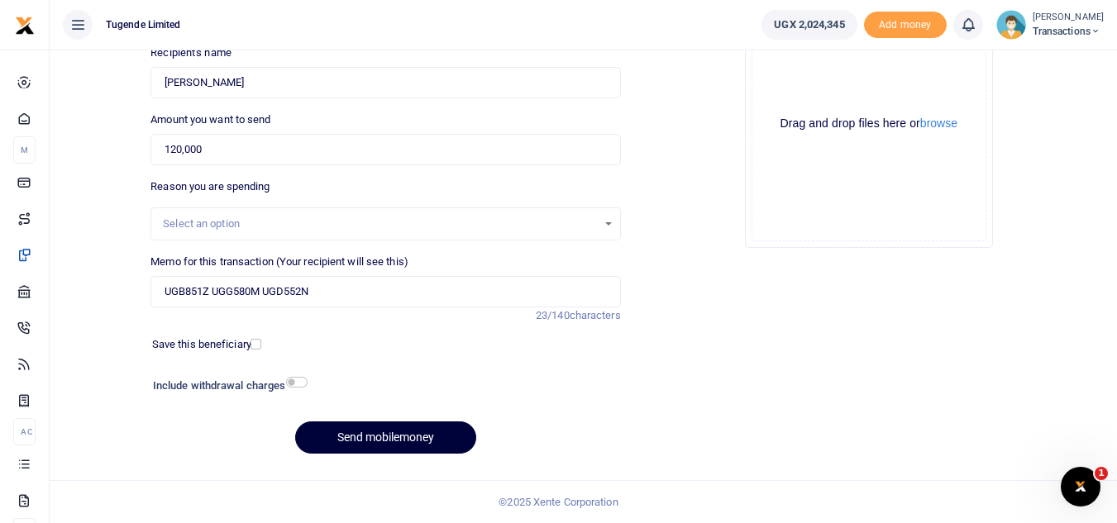
click at [407, 433] on button "Send mobilemoney" at bounding box center [385, 437] width 181 height 32
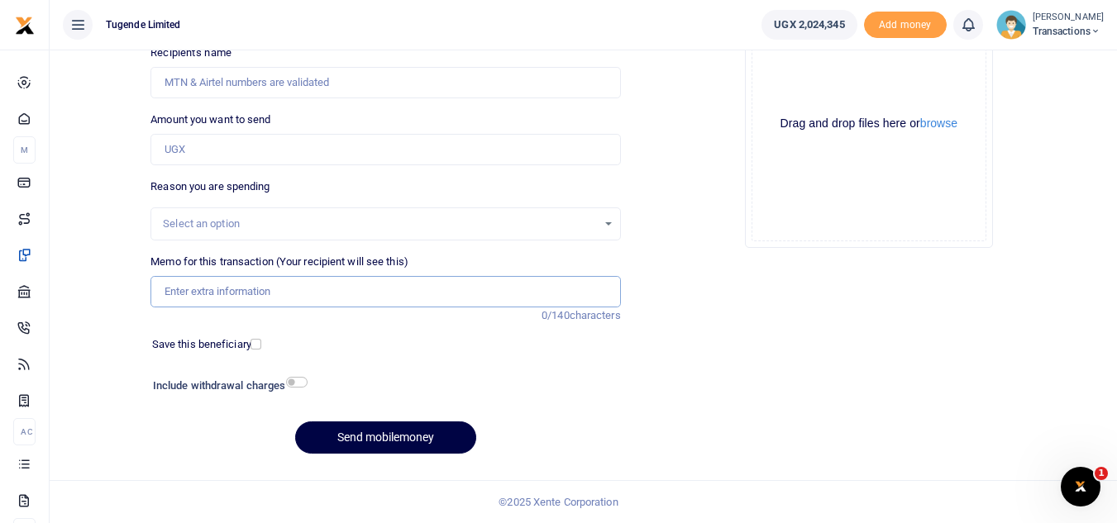
click at [276, 288] on input "Memo for this transaction (Your recipient will see this)" at bounding box center [384, 291] width 469 height 31
paste input "UMA560CU"
type input "UMA560CU"
click at [264, 140] on input "Amount you want to send" at bounding box center [384, 149] width 469 height 31
paste input "40,000"
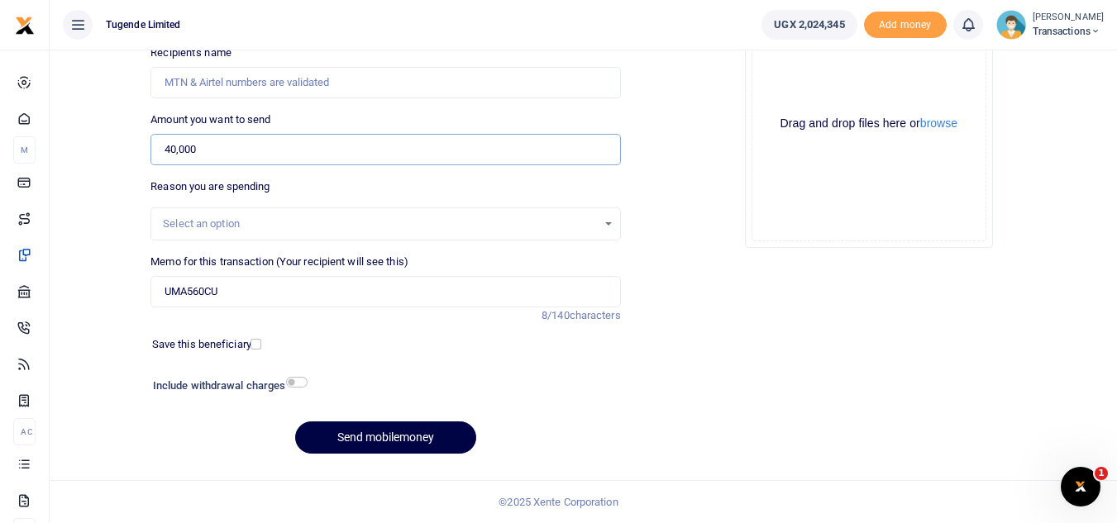
type input "40,000"
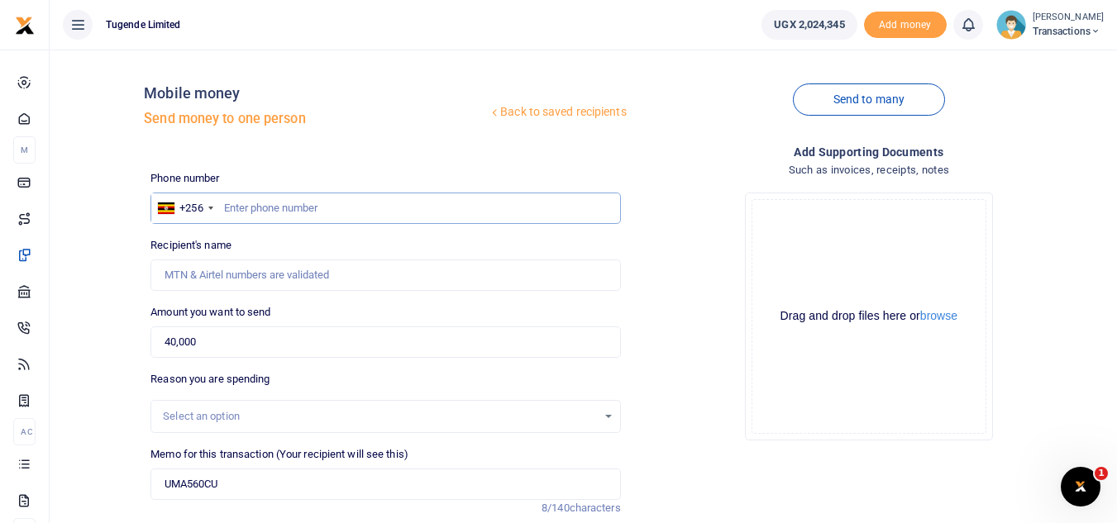
click at [290, 208] on input "text" at bounding box center [384, 208] width 469 height 31
paste input "766-979194"
click at [244, 210] on input "766-979194" at bounding box center [384, 208] width 469 height 31
type input "766979194"
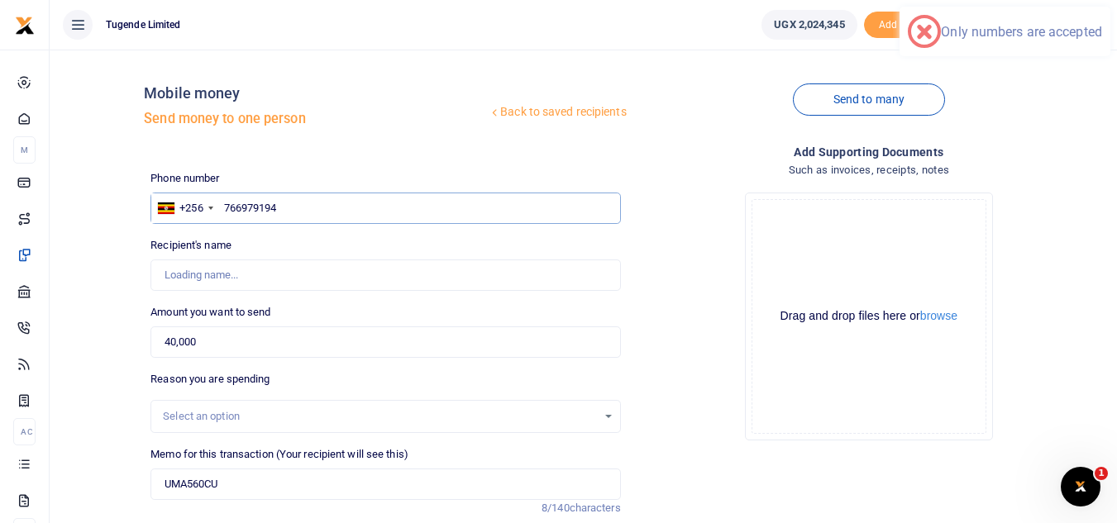
type input "Paul Kasala"
type input "766979194"
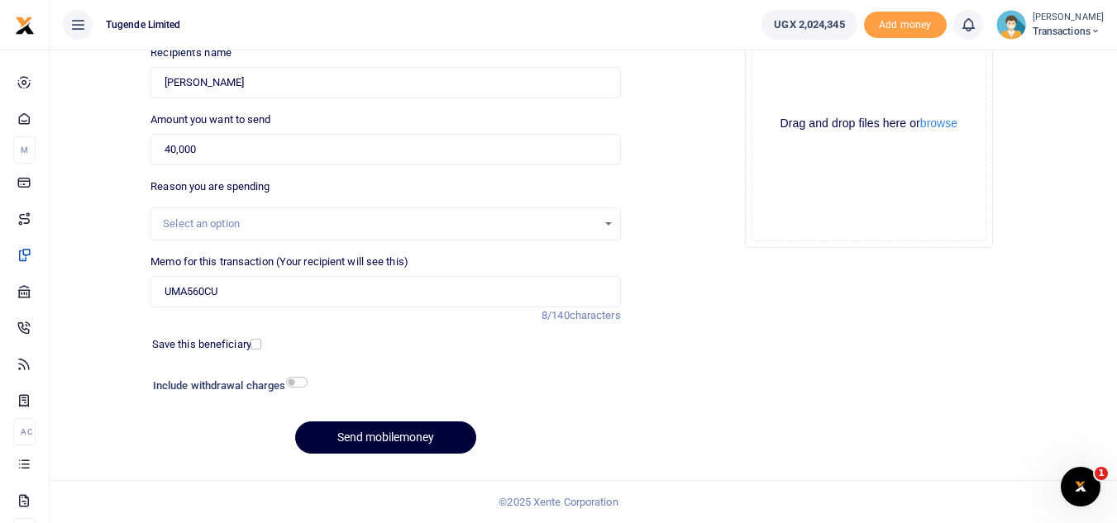
click at [343, 434] on button "Send mobilemoney" at bounding box center [385, 437] width 181 height 32
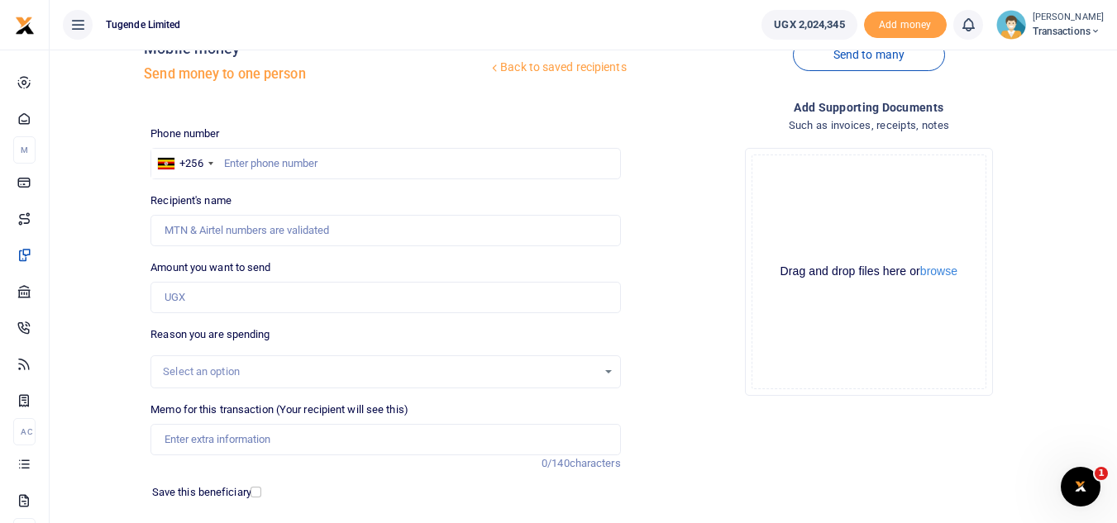
scroll to position [44, 0]
click at [338, 167] on input "text" at bounding box center [384, 164] width 469 height 31
paste input "756325764"
type input "756325764"
type input "[PERSON_NAME]"
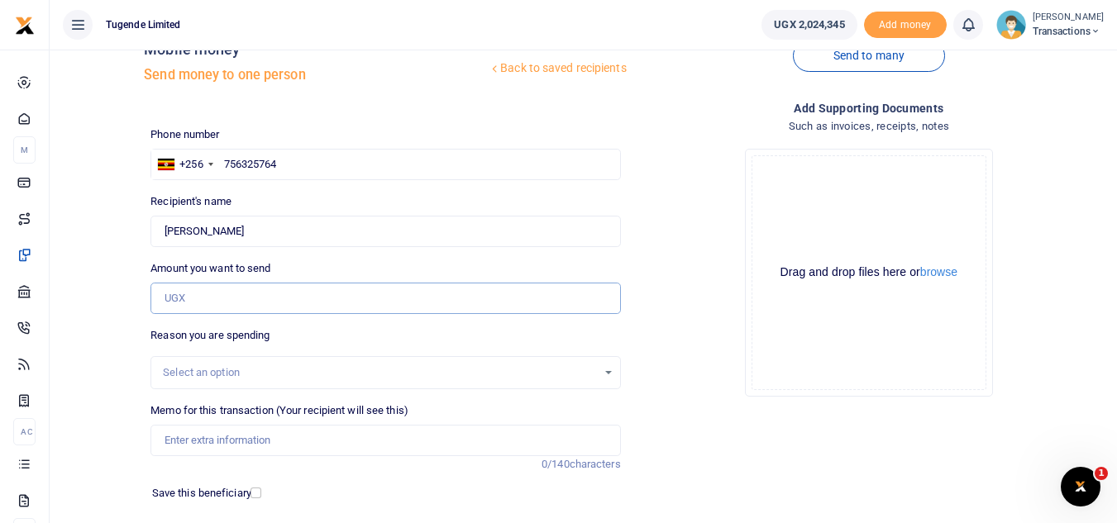
click at [307, 303] on input "Amount you want to send" at bounding box center [384, 298] width 469 height 31
paste input "52000"
type input "52,000"
click at [217, 443] on input "Memo for this transaction (Your recipient will see this)" at bounding box center [384, 440] width 469 height 31
paste input "UGE642R"
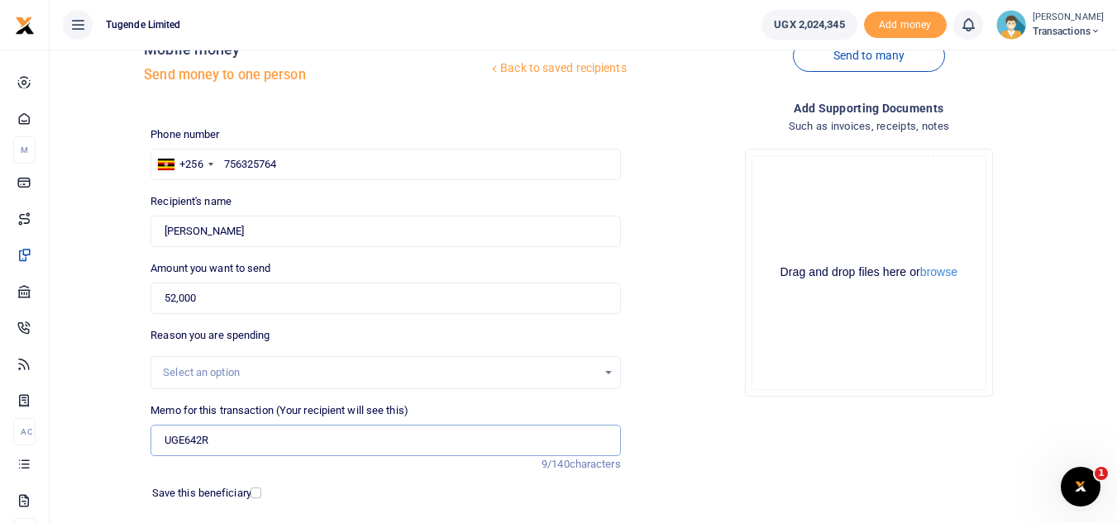
scroll to position [193, 0]
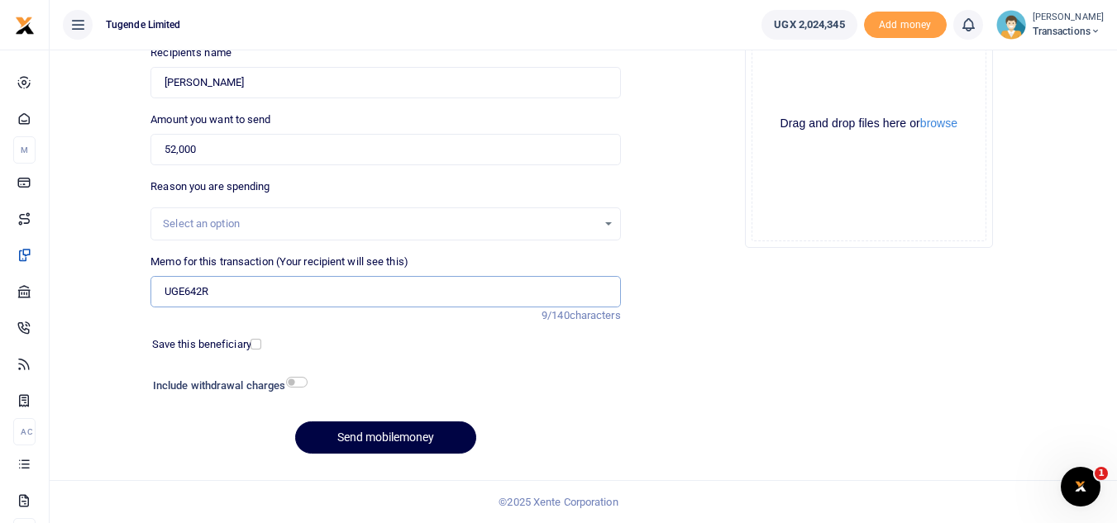
type input "UGE642R"
drag, startPoint x: 388, startPoint y: 455, endPoint x: 383, endPoint y: 445, distance: 11.1
click at [383, 445] on div "Phone number +256 Uganda +256 756325764 Phone is required. Recipient's name Fou…" at bounding box center [385, 223] width 483 height 490
click at [383, 445] on button "Send mobilemoney" at bounding box center [385, 437] width 181 height 32
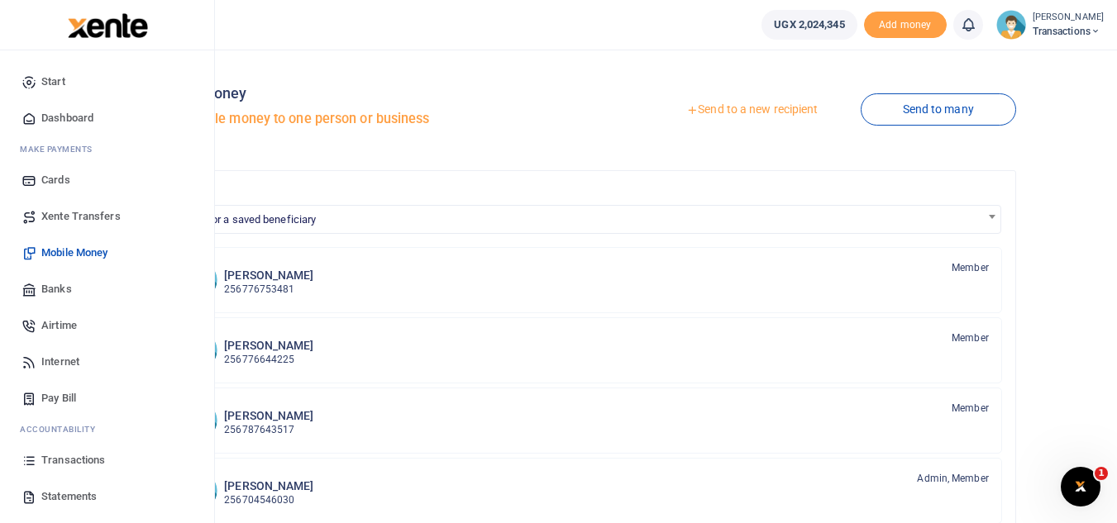
click at [84, 469] on link "Transactions" at bounding box center [107, 460] width 188 height 36
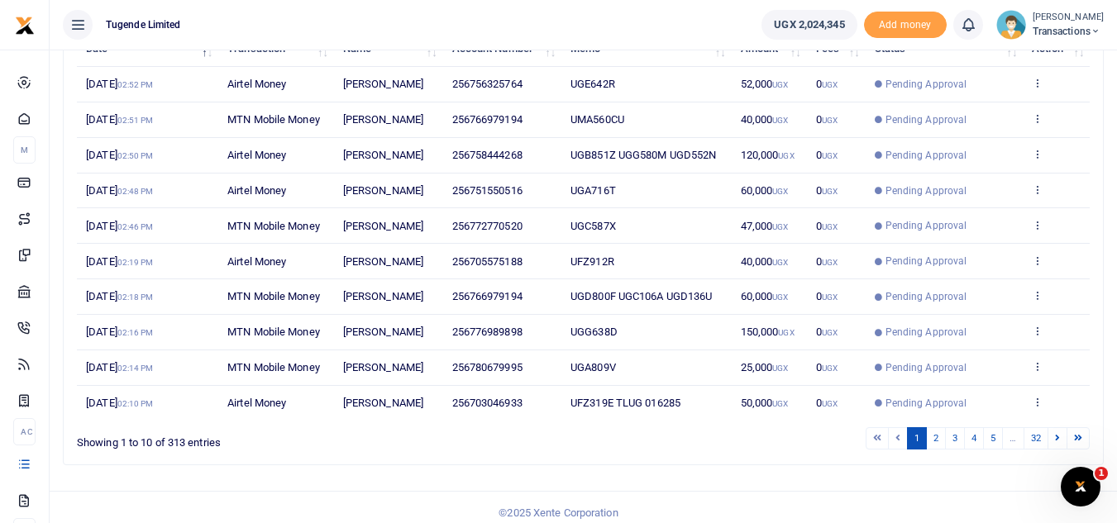
scroll to position [226, 0]
click at [935, 449] on link "2" at bounding box center [936, 437] width 20 height 22
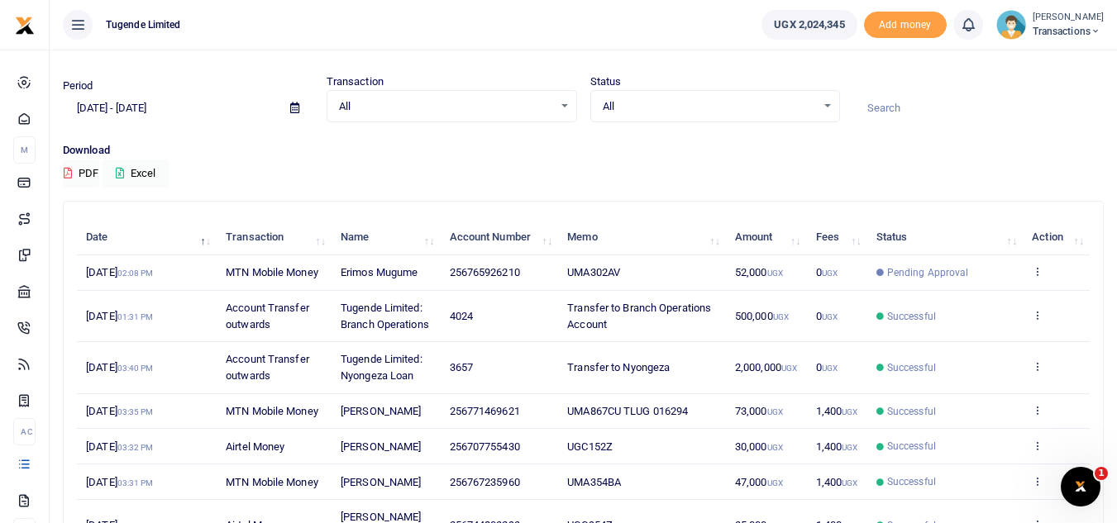
scroll to position [0, 0]
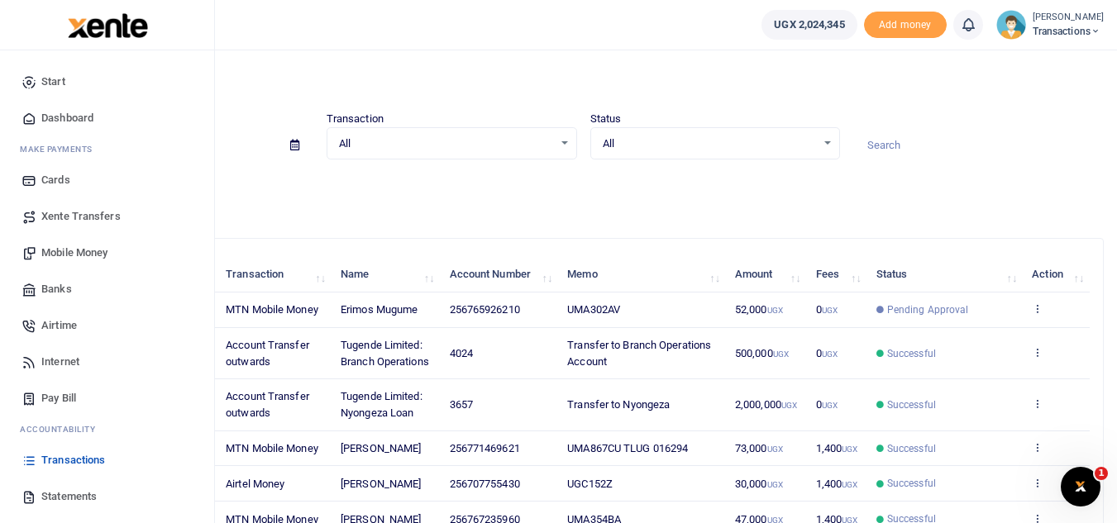
click at [64, 252] on span "Mobile Money" at bounding box center [74, 253] width 66 height 17
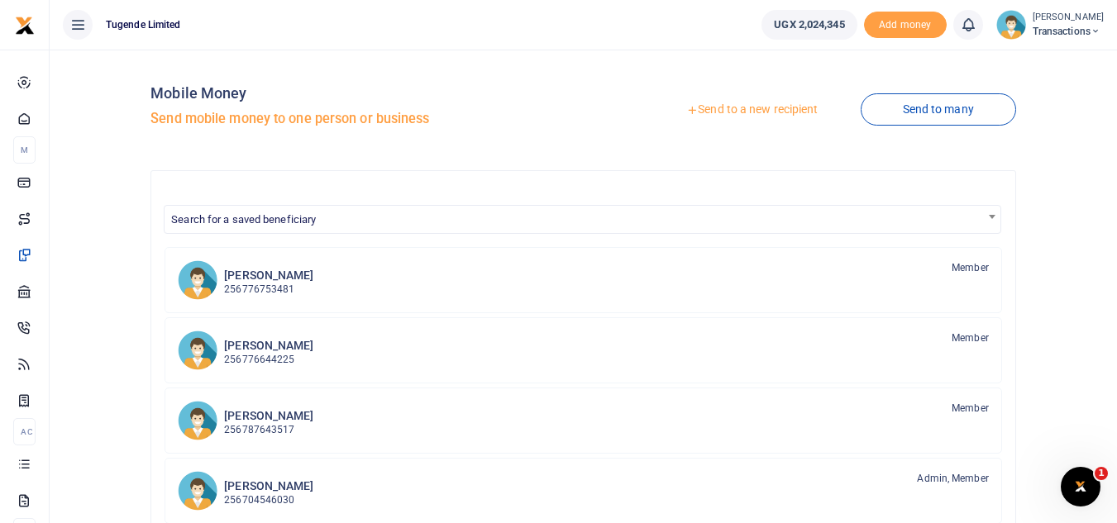
click at [688, 107] on icon at bounding box center [692, 110] width 12 height 12
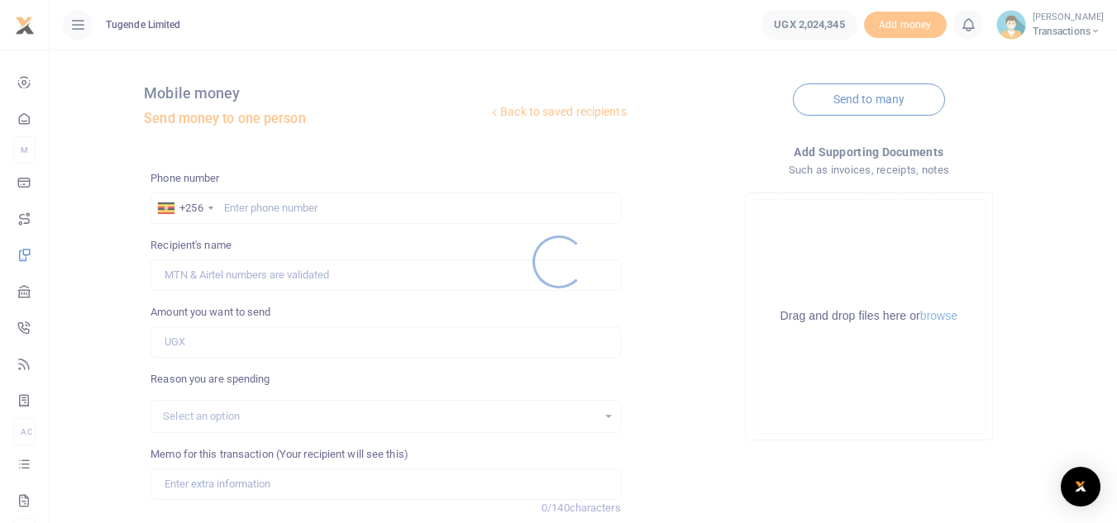
click at [241, 202] on div at bounding box center [558, 261] width 1117 height 523
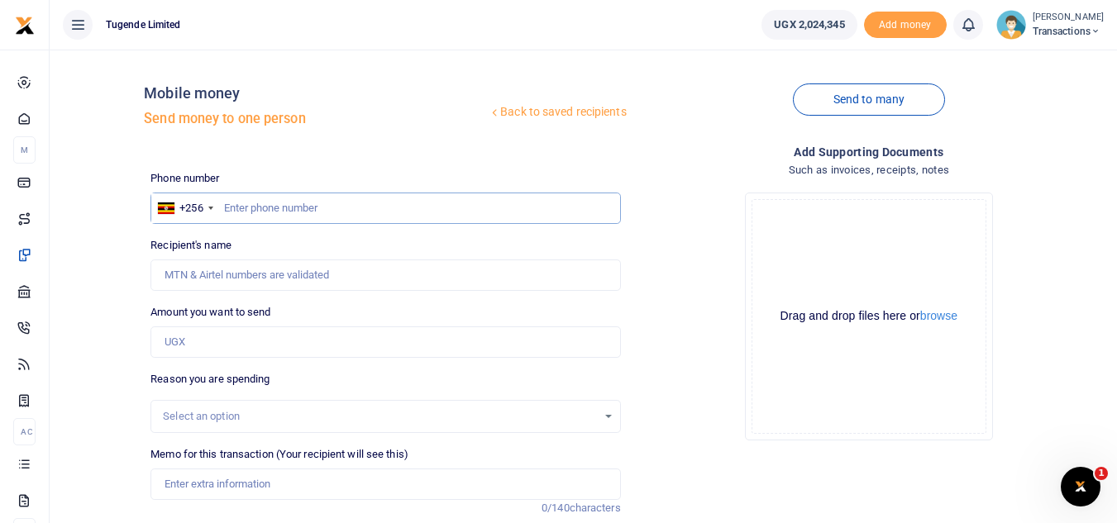
click at [226, 207] on input "text" at bounding box center [384, 208] width 469 height 31
paste input "776989898"
type input "776989898"
type input "[PERSON_NAME]"
type input "776989898"
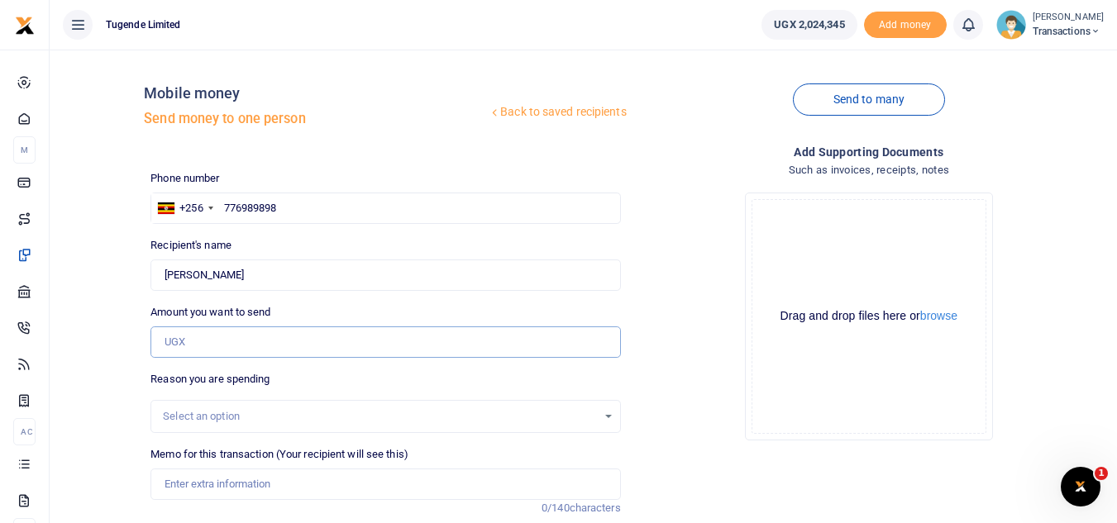
click at [181, 341] on input "Amount you want to send" at bounding box center [384, 341] width 469 height 31
type input "800,000"
click at [213, 483] on input "Memo for this transaction (Your recipient will see this)" at bounding box center [384, 484] width 469 height 31
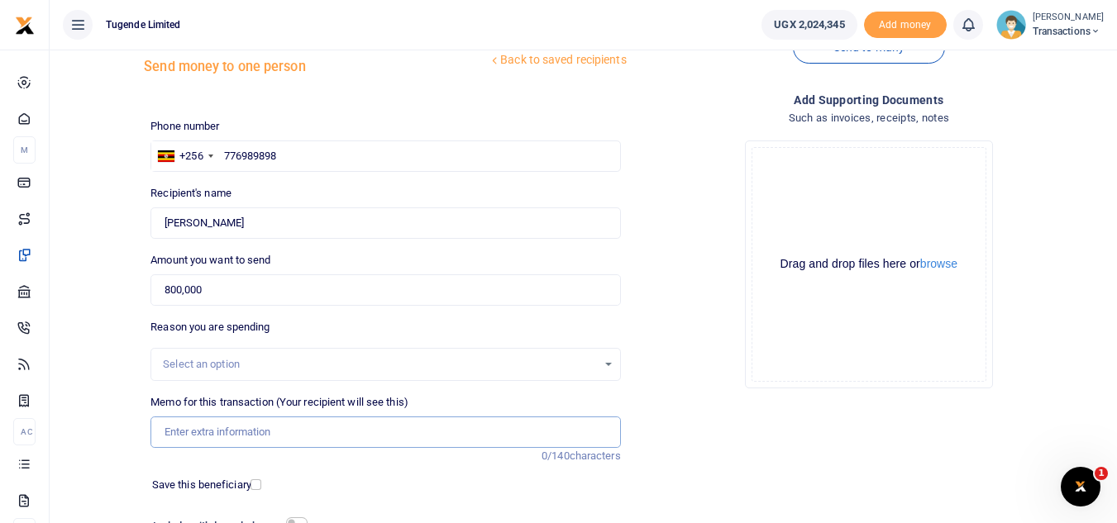
scroll to position [62, 0]
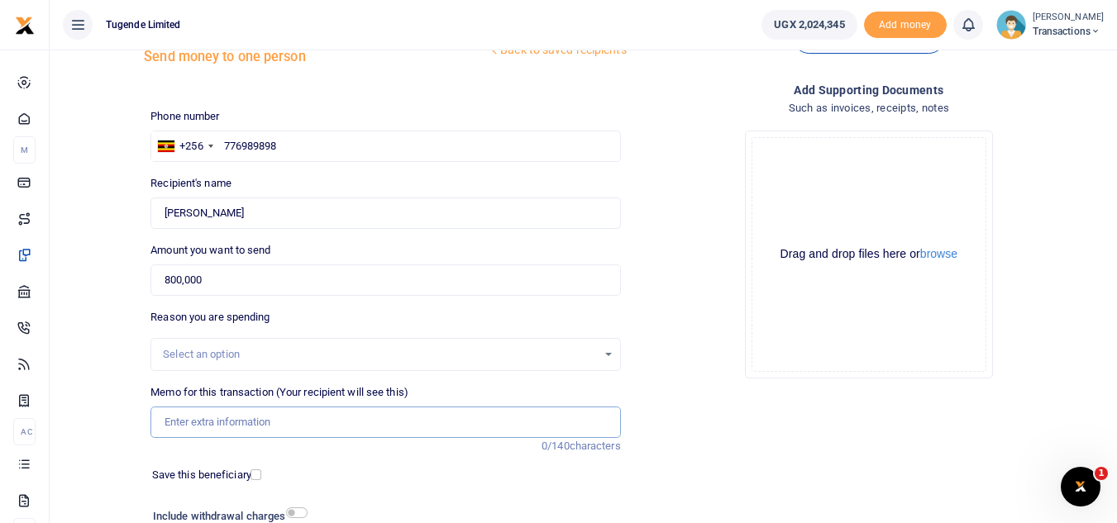
paste input "Field Support-[GEOGRAPHIC_DATA]"
click at [231, 424] on input "Field Support-[GEOGRAPHIC_DATA]" at bounding box center [384, 422] width 469 height 31
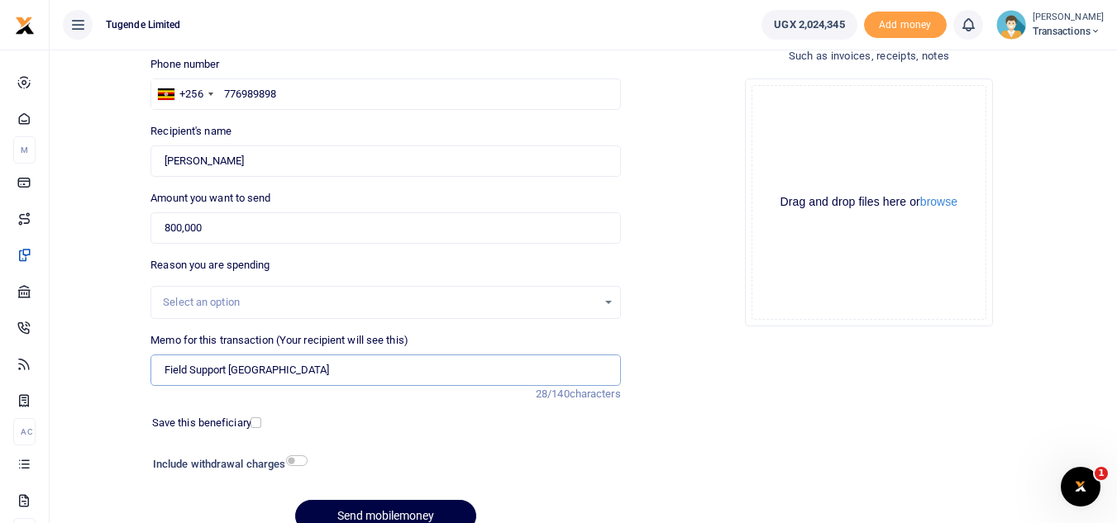
scroll to position [193, 0]
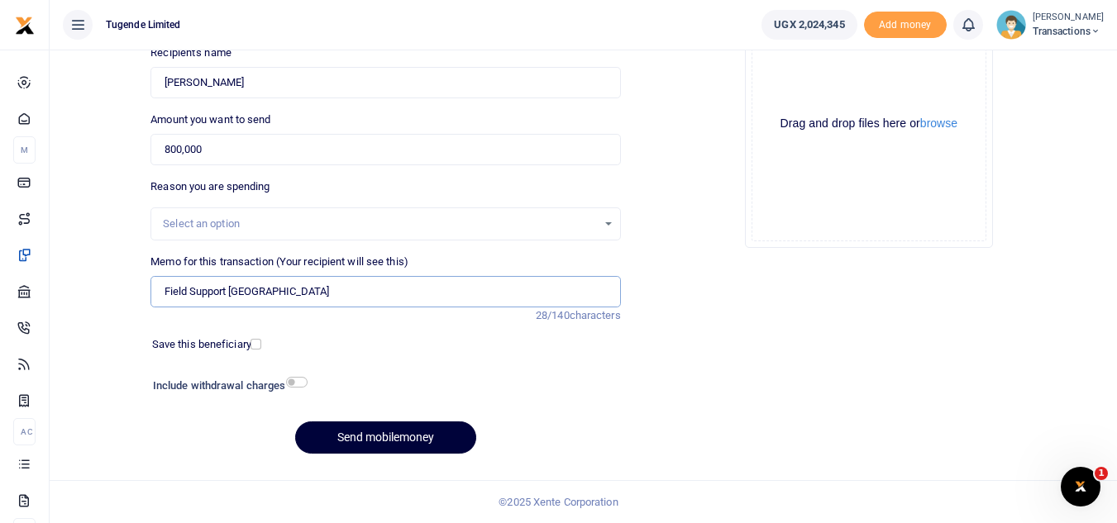
type input "Field Support [GEOGRAPHIC_DATA]"
click at [357, 445] on button "Send mobilemoney" at bounding box center [385, 437] width 181 height 32
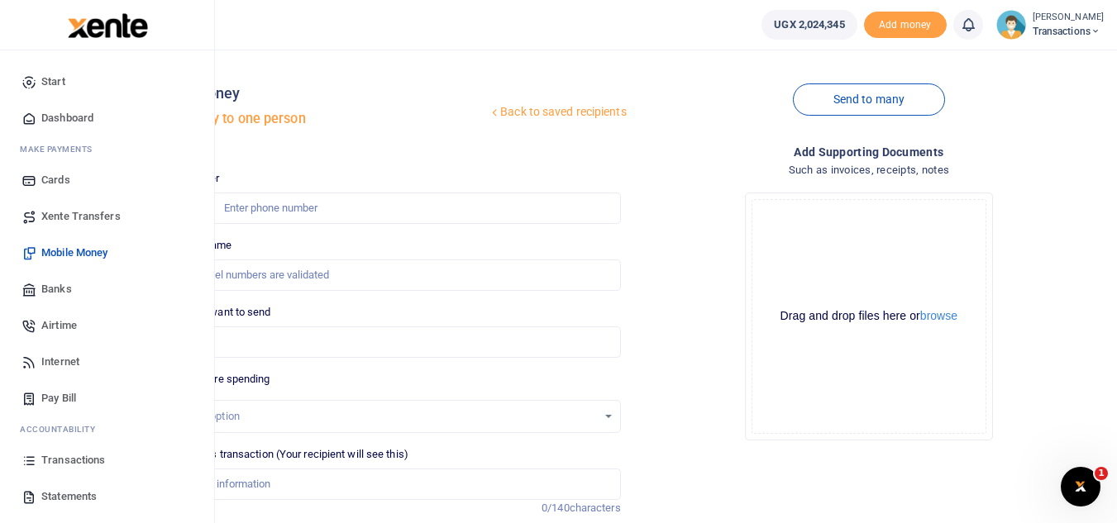
click at [74, 461] on span "Transactions" at bounding box center [73, 460] width 64 height 17
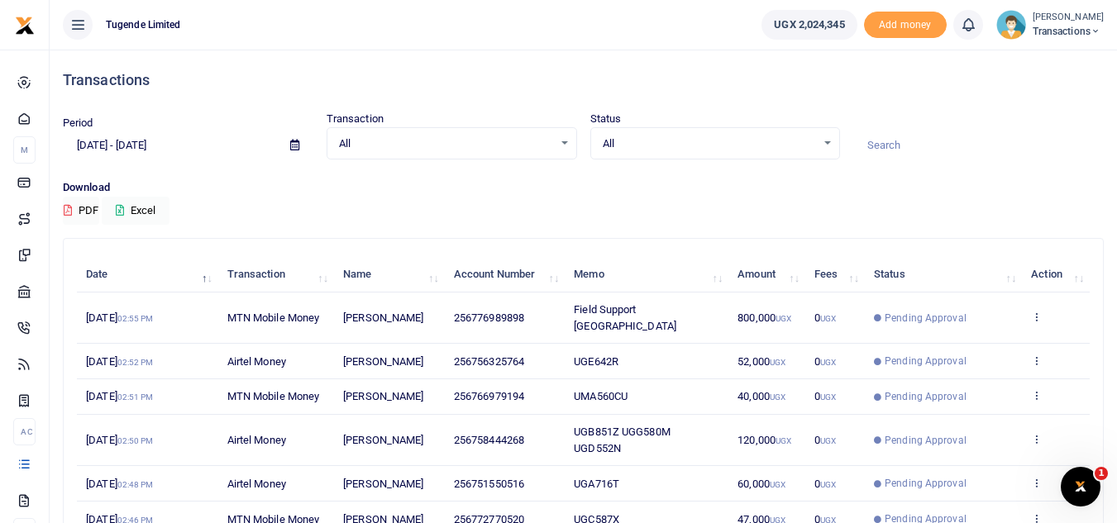
click at [894, 143] on input at bounding box center [978, 145] width 250 height 28
paste input "UGC002M"
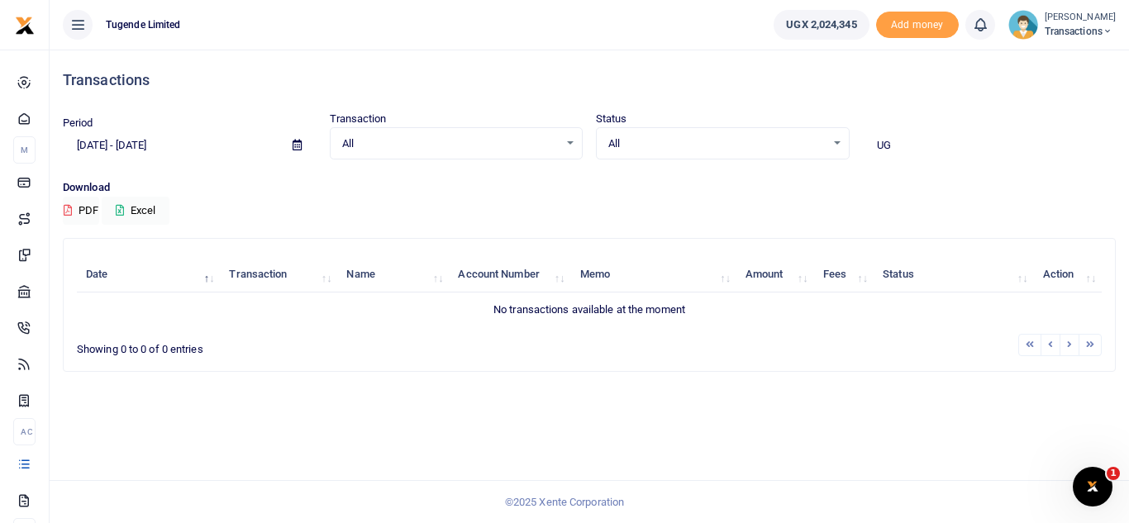
type input "U"
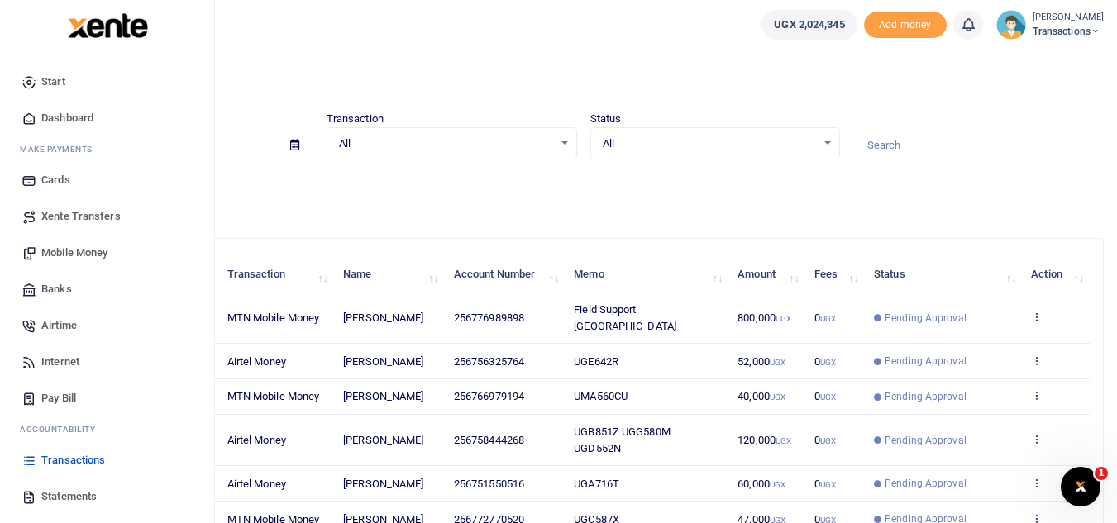
click at [60, 248] on span "Mobile Money" at bounding box center [74, 253] width 66 height 17
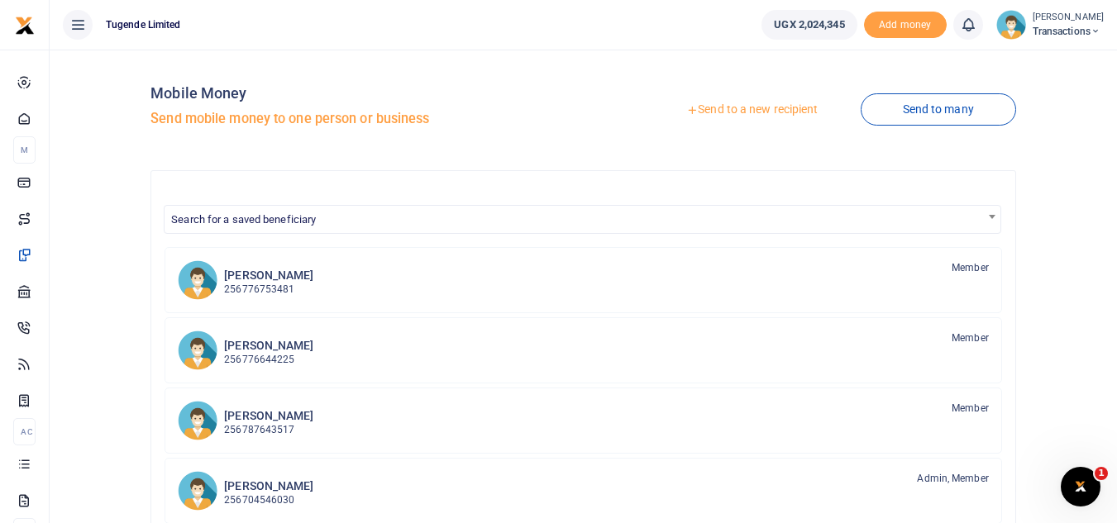
click at [703, 111] on link "Send to a new recipient" at bounding box center [752, 110] width 216 height 30
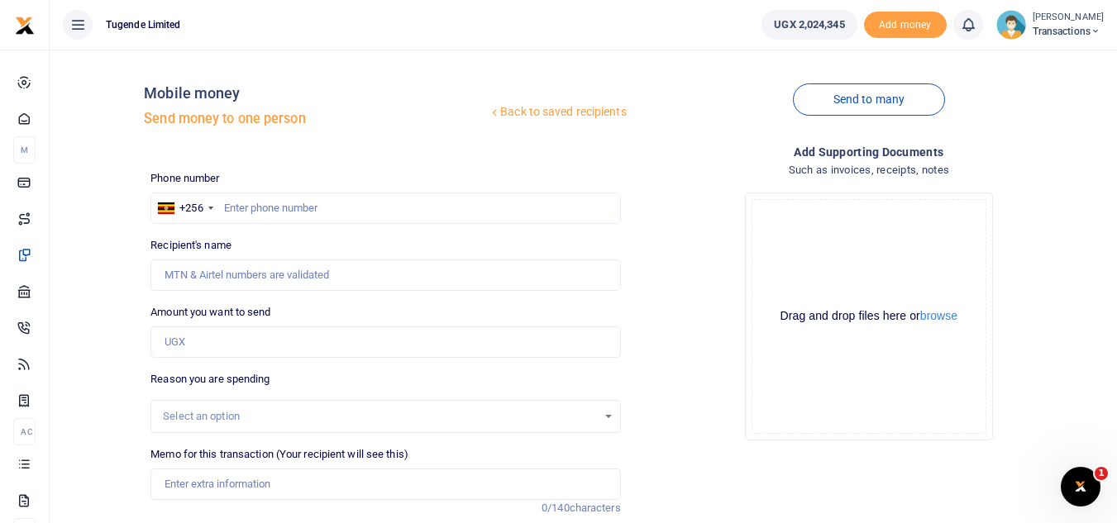
click at [230, 408] on div "Select an option" at bounding box center [379, 416] width 433 height 17
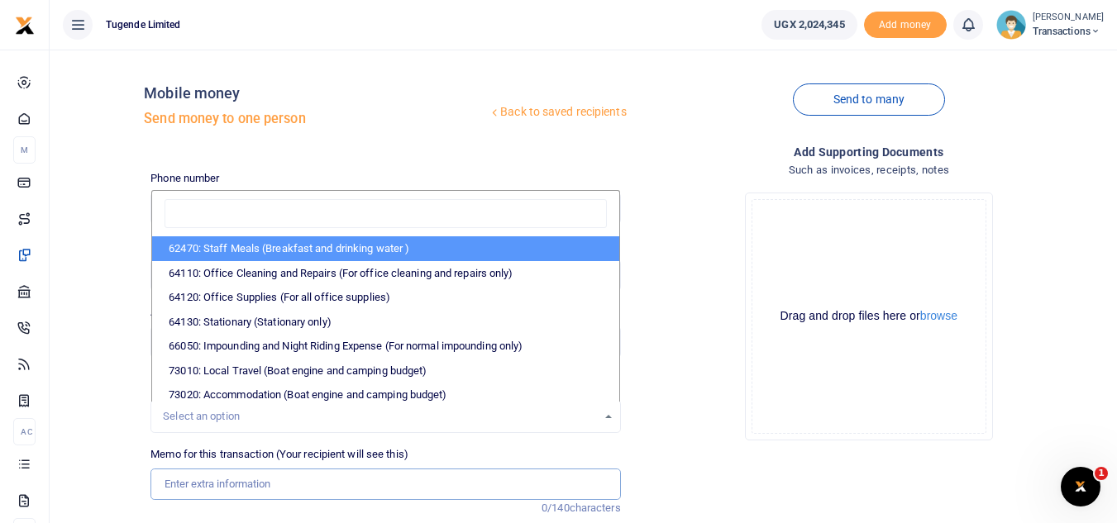
click at [207, 478] on input "Memo for this transaction (Your recipient will see this)" at bounding box center [384, 484] width 469 height 31
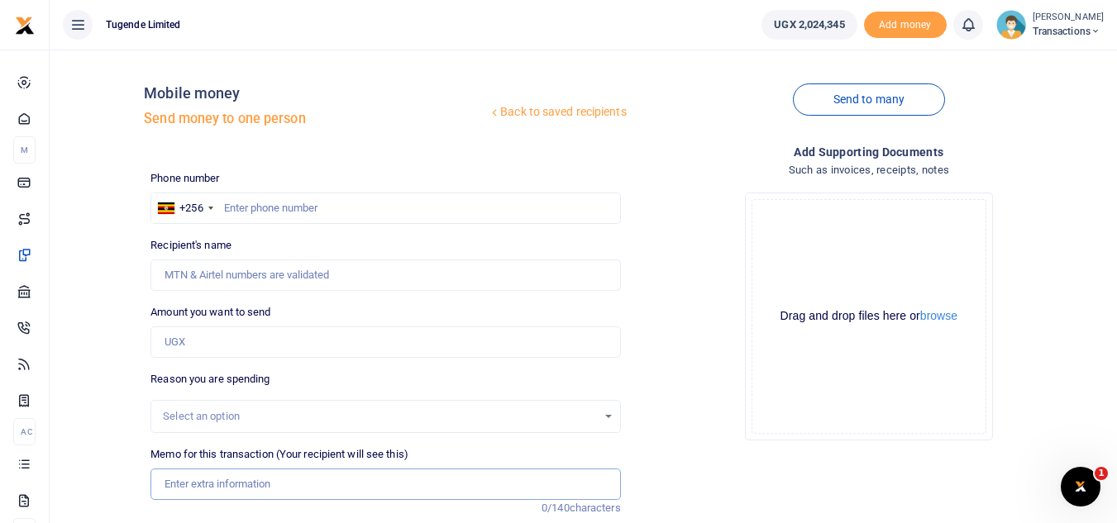
click at [207, 478] on input "Memo for this transaction (Your recipient will see this)" at bounding box center [384, 484] width 469 height 31
paste input "UGC002M"
type input "UGC002M"
click at [305, 210] on input "text" at bounding box center [384, 208] width 469 height 31
paste input "7767527893"
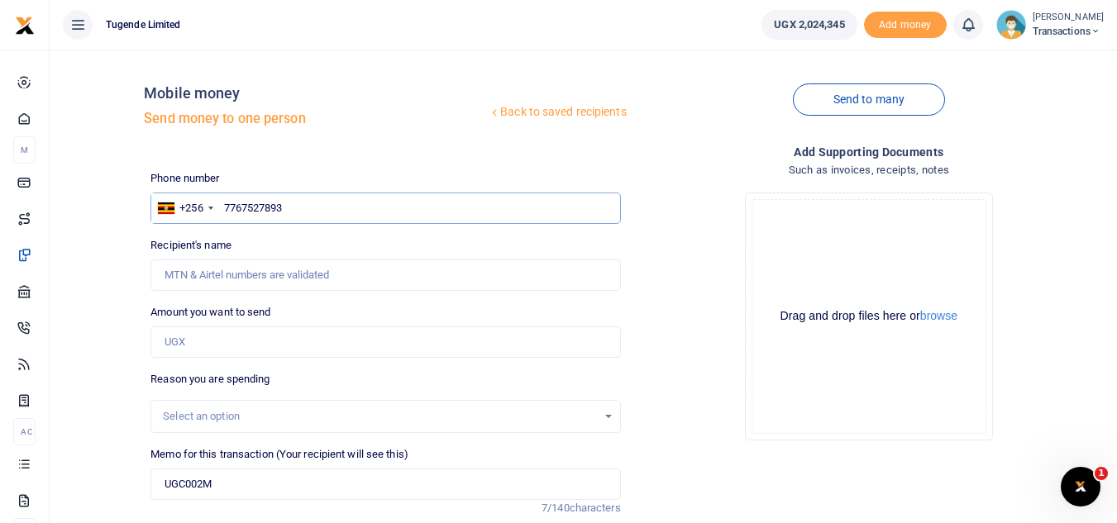
type input "7767527893"
click at [224, 211] on input "7767527893" at bounding box center [384, 208] width 469 height 31
click at [208, 345] on input "Amount you want to send" at bounding box center [384, 341] width 469 height 31
type input "52,000"
click at [331, 205] on input "7767527893" at bounding box center [384, 208] width 469 height 31
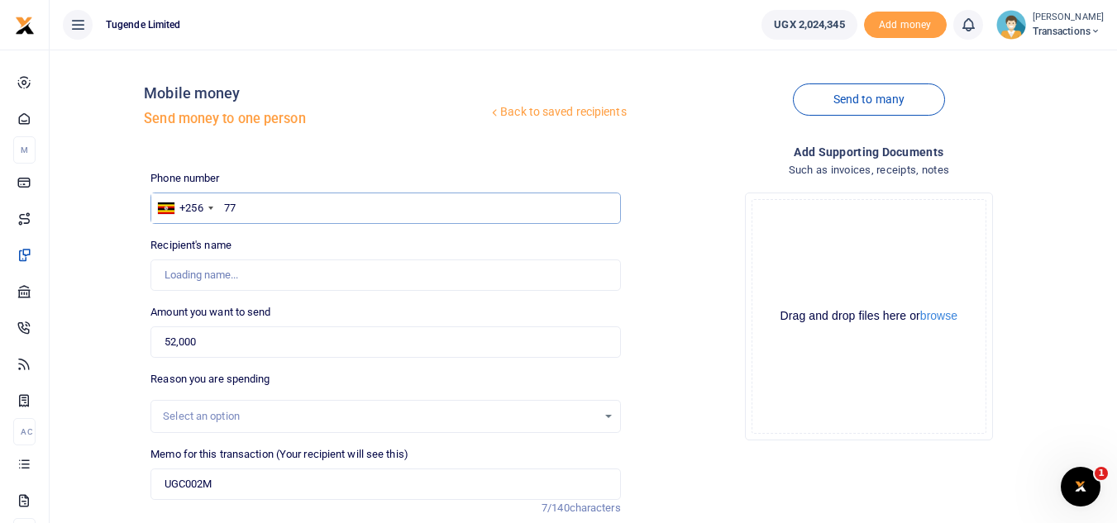
type input "7"
type input "776752893"
type input "[PERSON_NAME]"
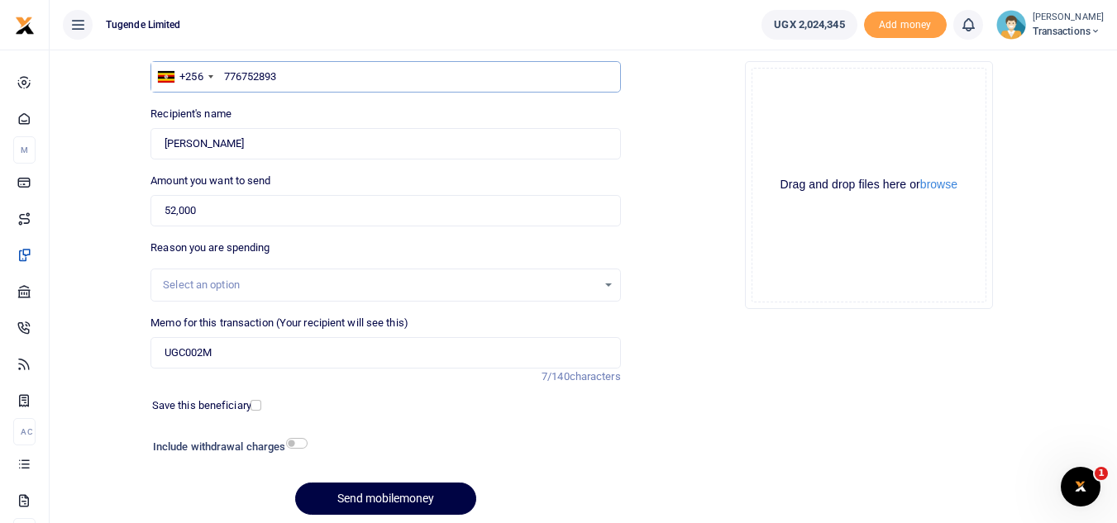
scroll to position [132, 0]
type input "776752893"
click at [288, 363] on input "UGC002M" at bounding box center [384, 351] width 469 height 31
type input "U"
